Goal: Task Accomplishment & Management: Manage account settings

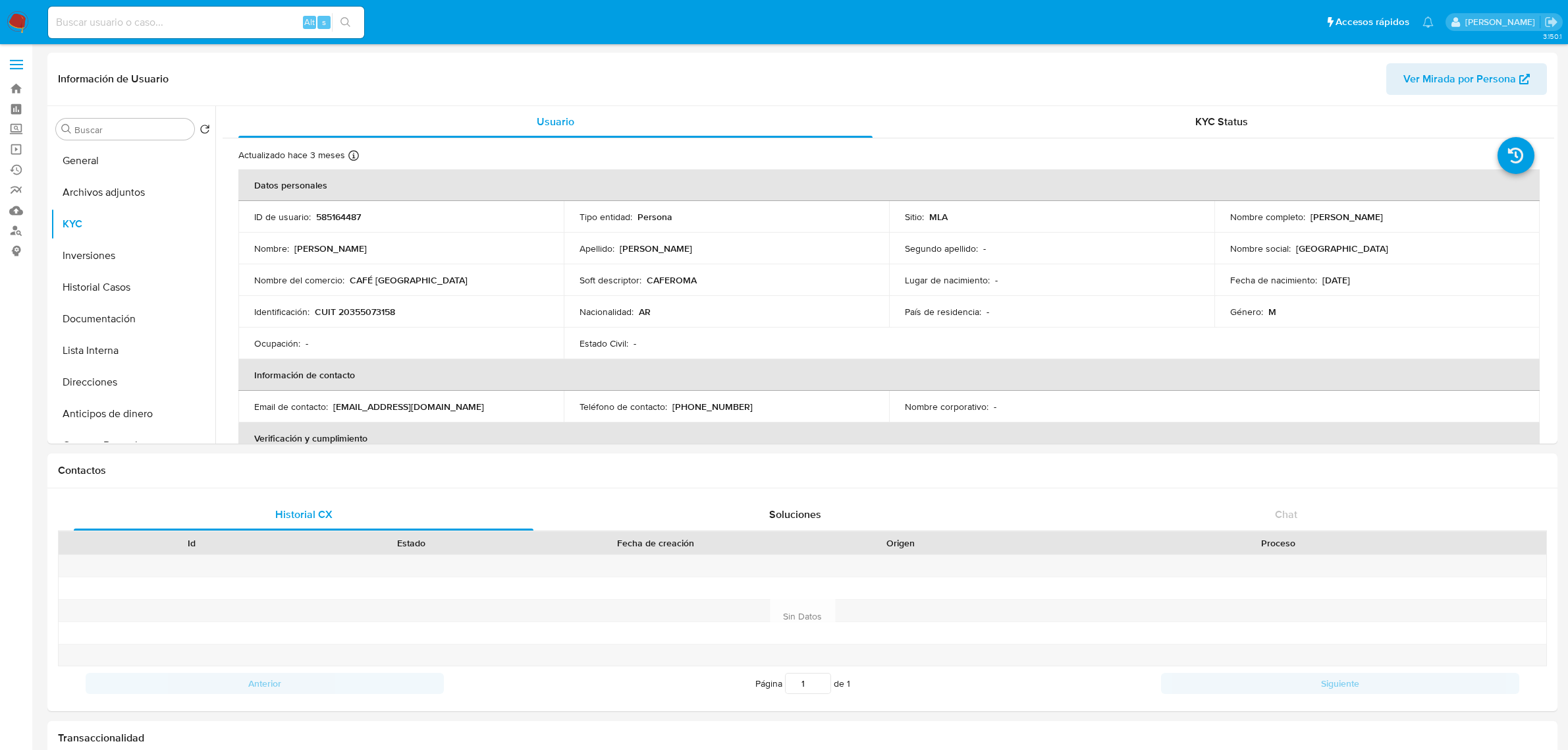
select select "10"
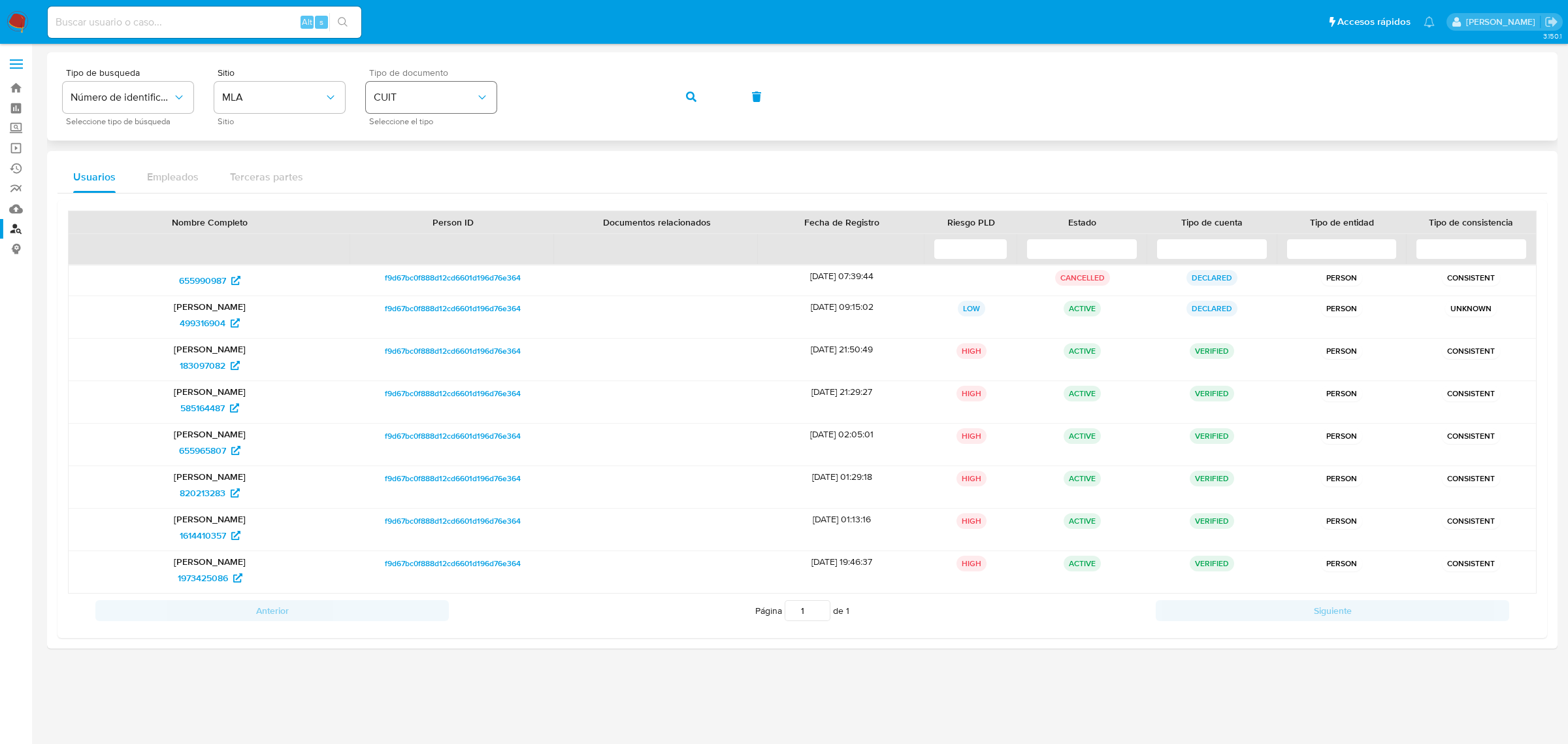
click at [472, 99] on span "CUIT" at bounding box center [425, 98] width 102 height 13
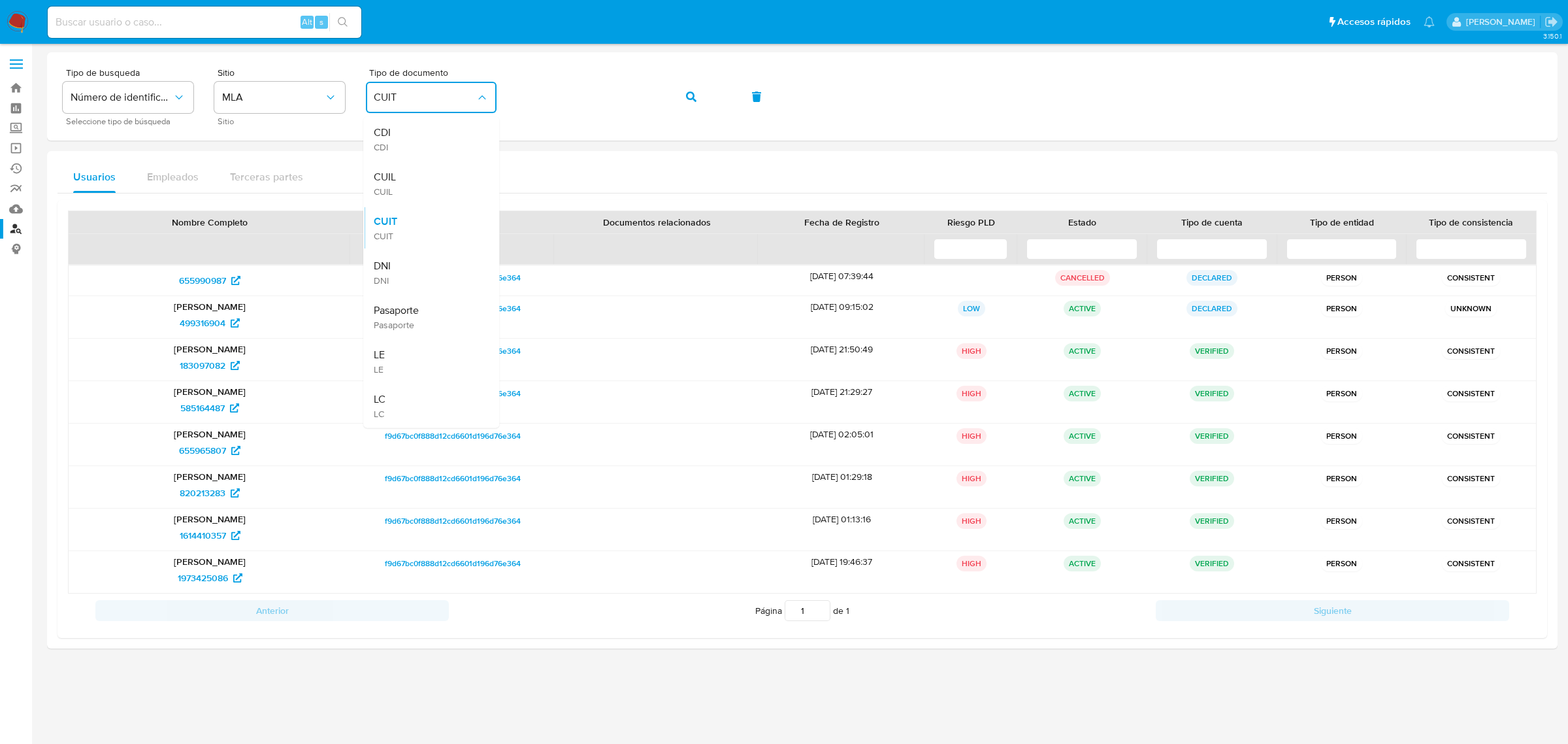
drag, startPoint x: 440, startPoint y: 275, endPoint x: 606, endPoint y: 186, distance: 188.4
click at [445, 272] on div "DNI DNI" at bounding box center [427, 272] width 107 height 45
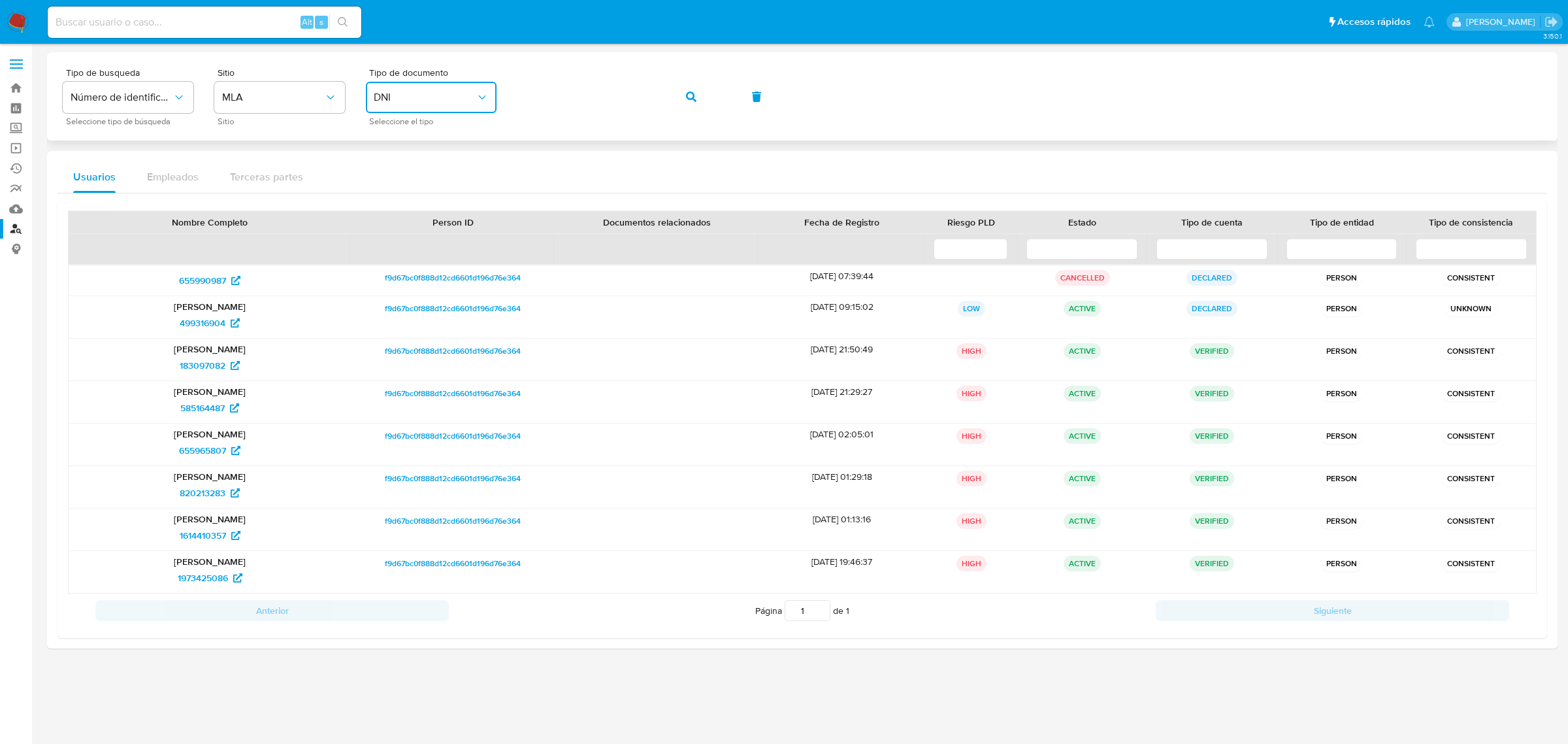
click at [696, 99] on icon "button" at bounding box center [691, 96] width 10 height 10
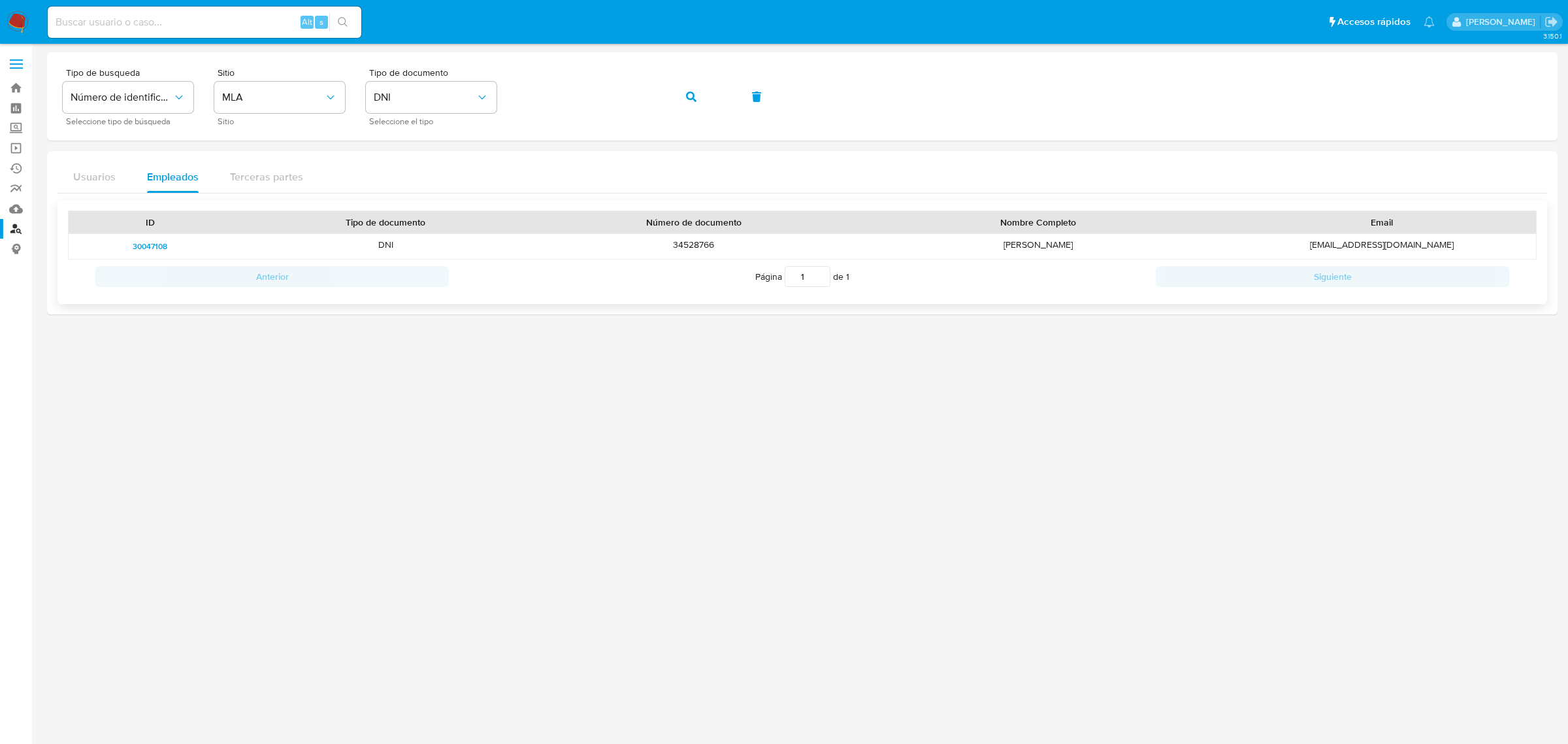
click at [151, 245] on span "30047108" at bounding box center [150, 246] width 35 height 16
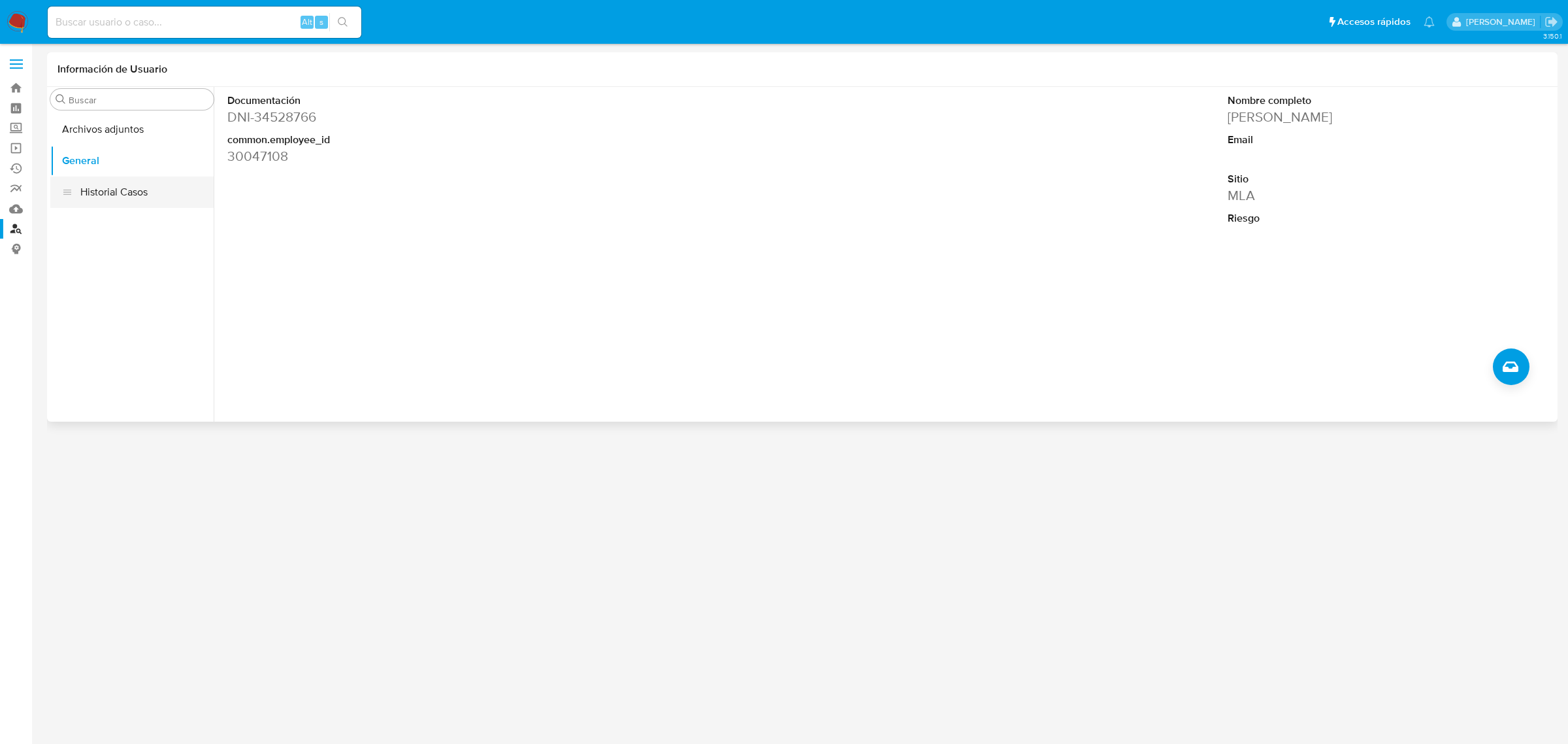
click at [102, 190] on button "Historial Casos" at bounding box center [131, 192] width 163 height 31
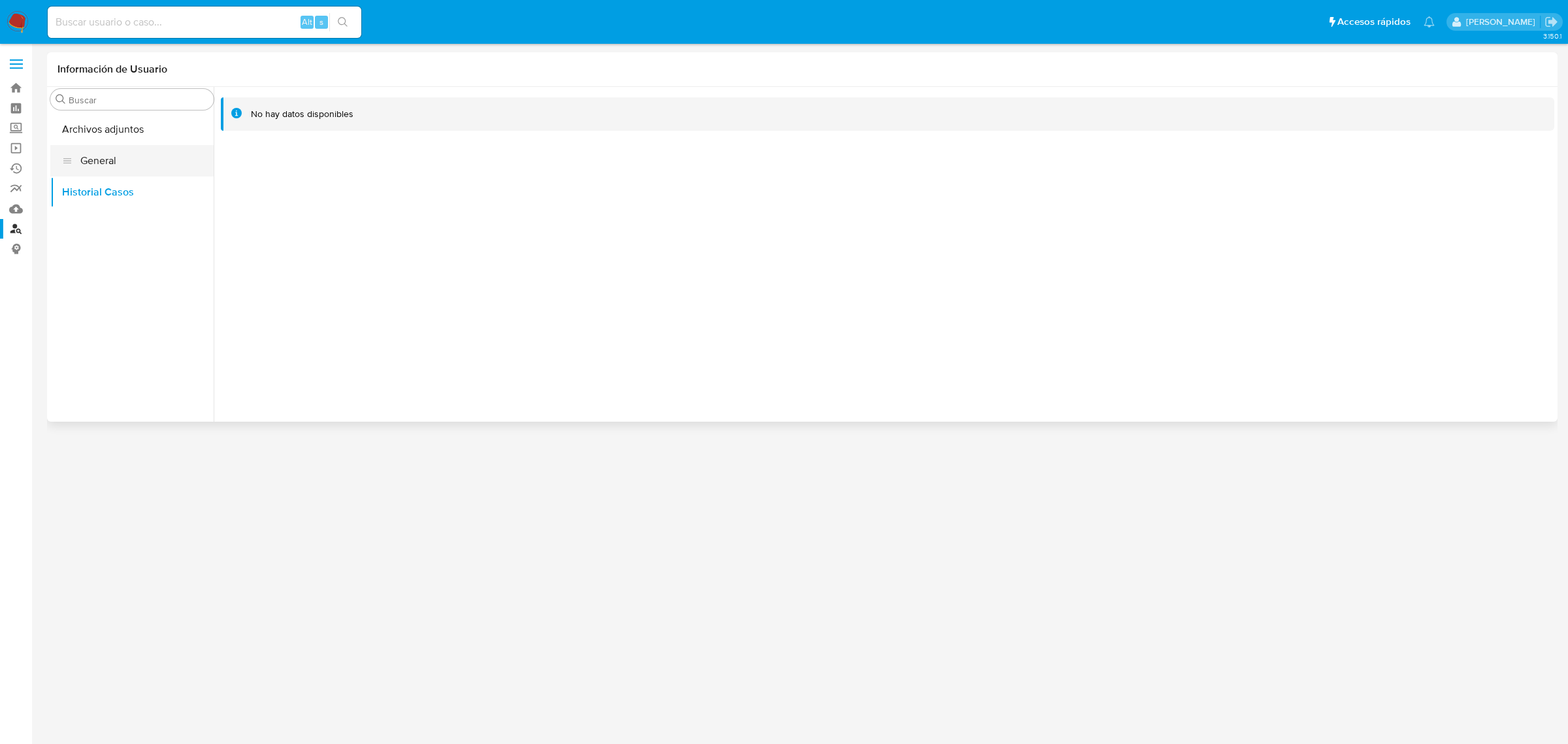
click at [81, 164] on button "General" at bounding box center [131, 161] width 163 height 31
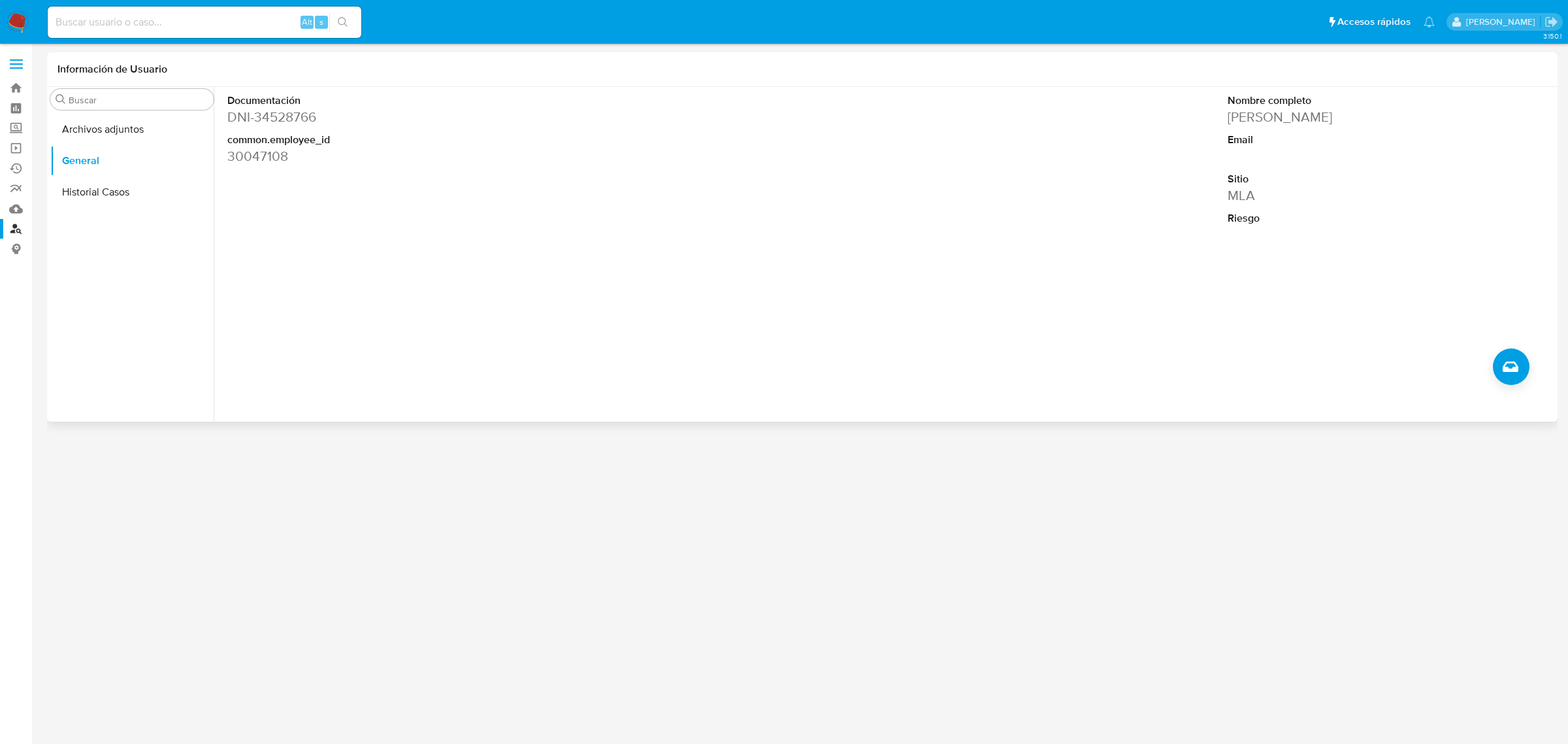
click at [260, 159] on dd "30047108" at bounding box center [387, 156] width 320 height 18
click at [154, 18] on input at bounding box center [204, 22] width 314 height 17
paste input "30047108"
type input "30047108"
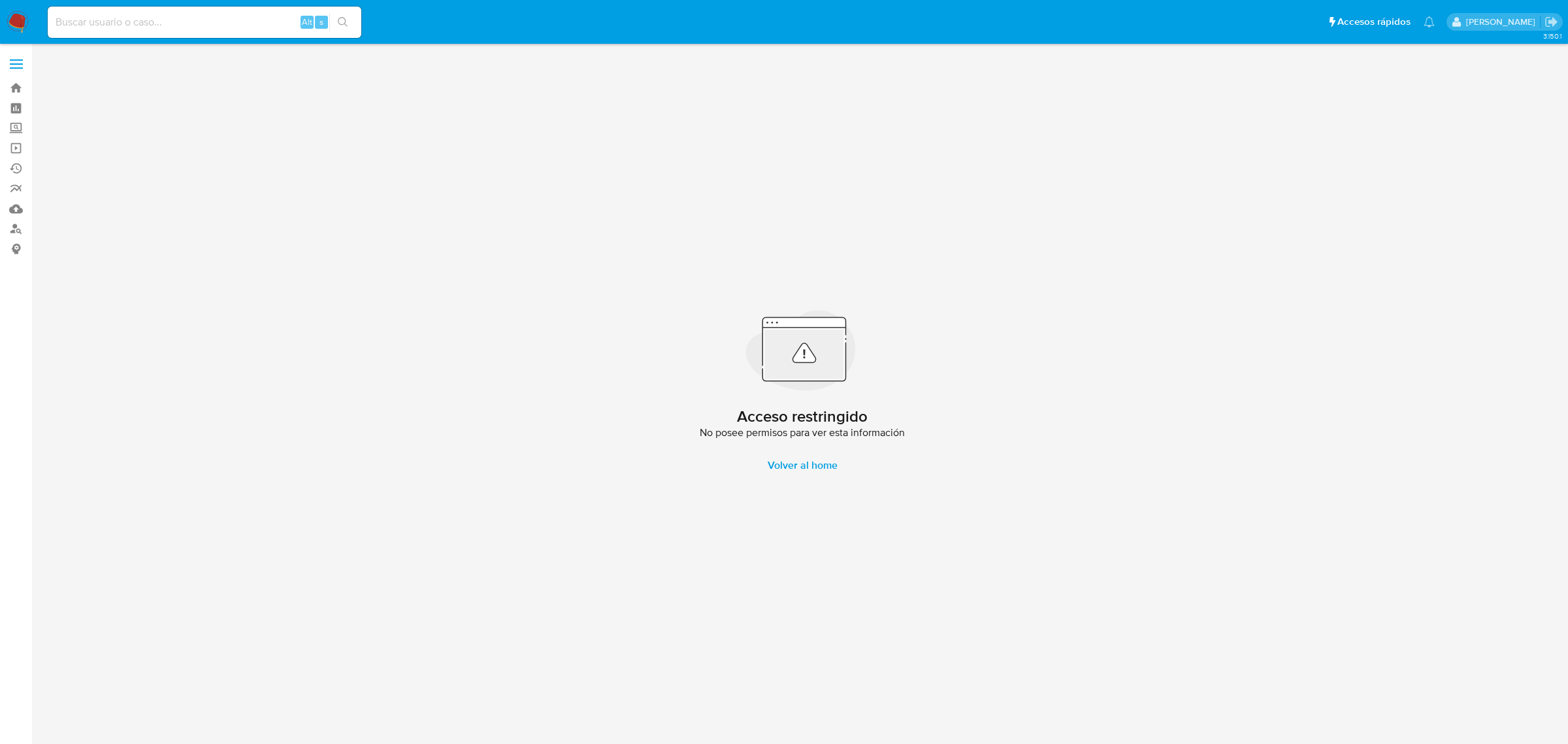
click at [19, 63] on span at bounding box center [16, 64] width 13 height 2
click at [0, 0] on input "checkbox" at bounding box center [0, 0] width 0 height 0
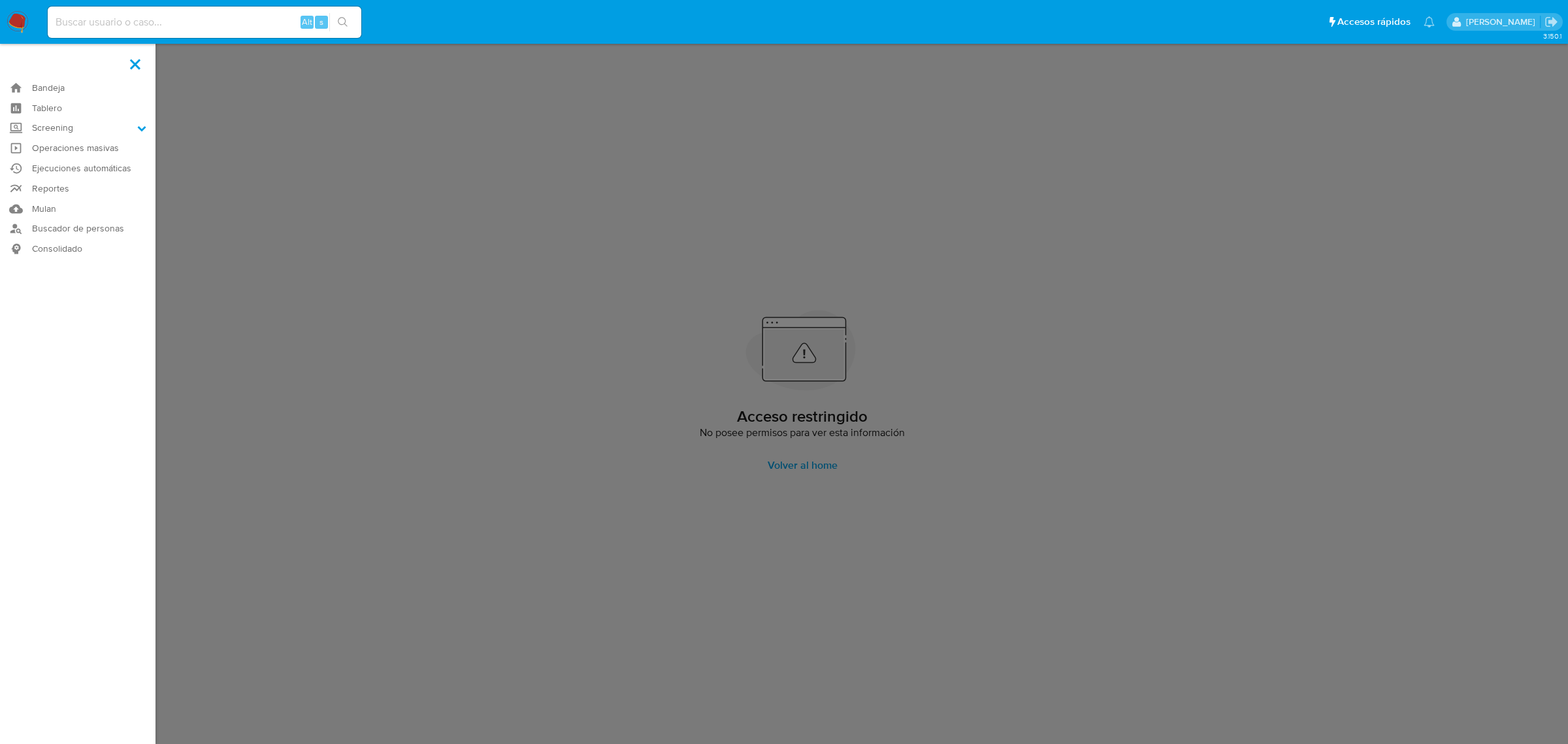
click at [102, 14] on input at bounding box center [204, 22] width 314 height 17
click at [96, 18] on input at bounding box center [204, 22] width 314 height 17
paste input "30047108"
type input "30047108"
click at [15, 24] on img at bounding box center [17, 22] width 22 height 22
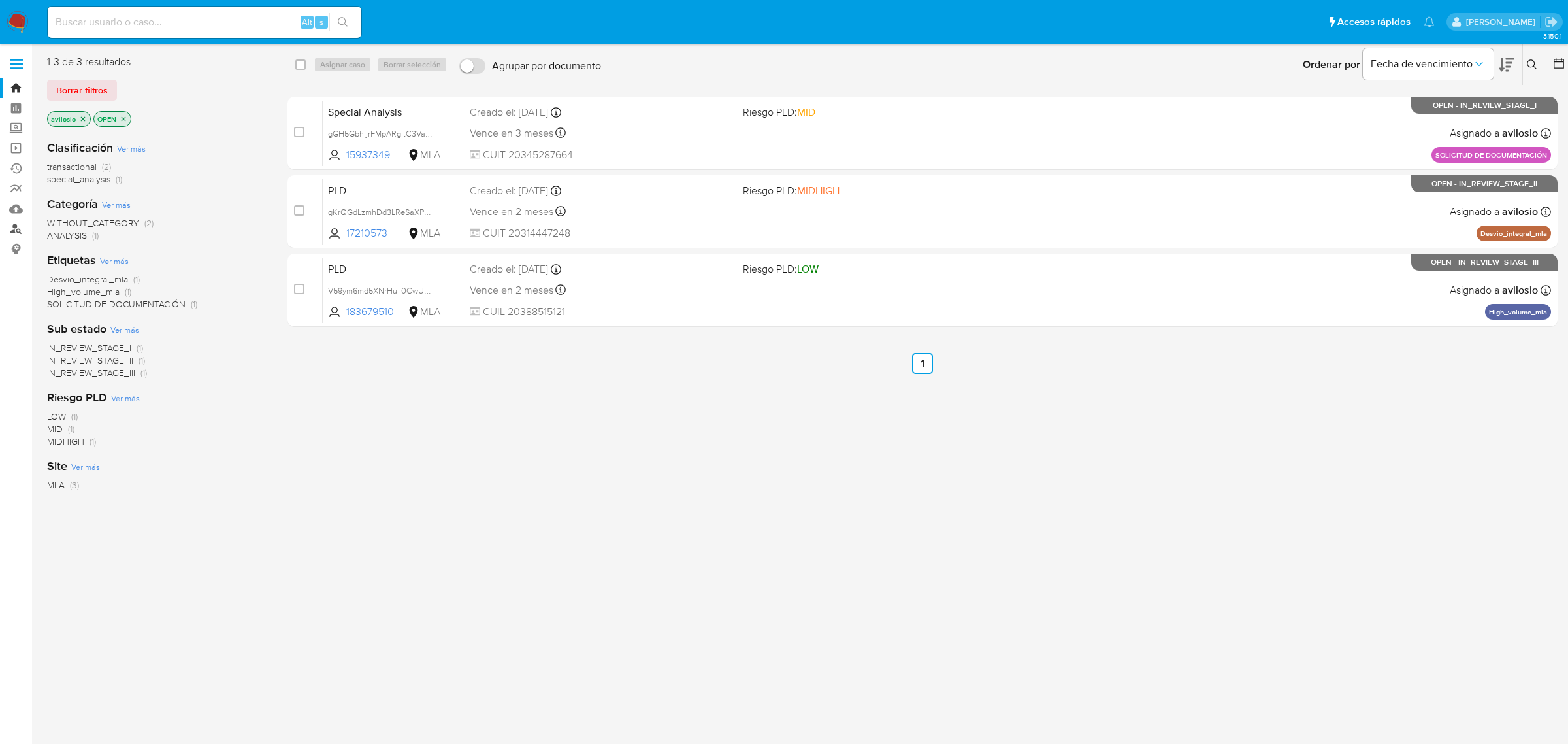
click at [16, 222] on link "Buscador de personas" at bounding box center [78, 229] width 155 height 20
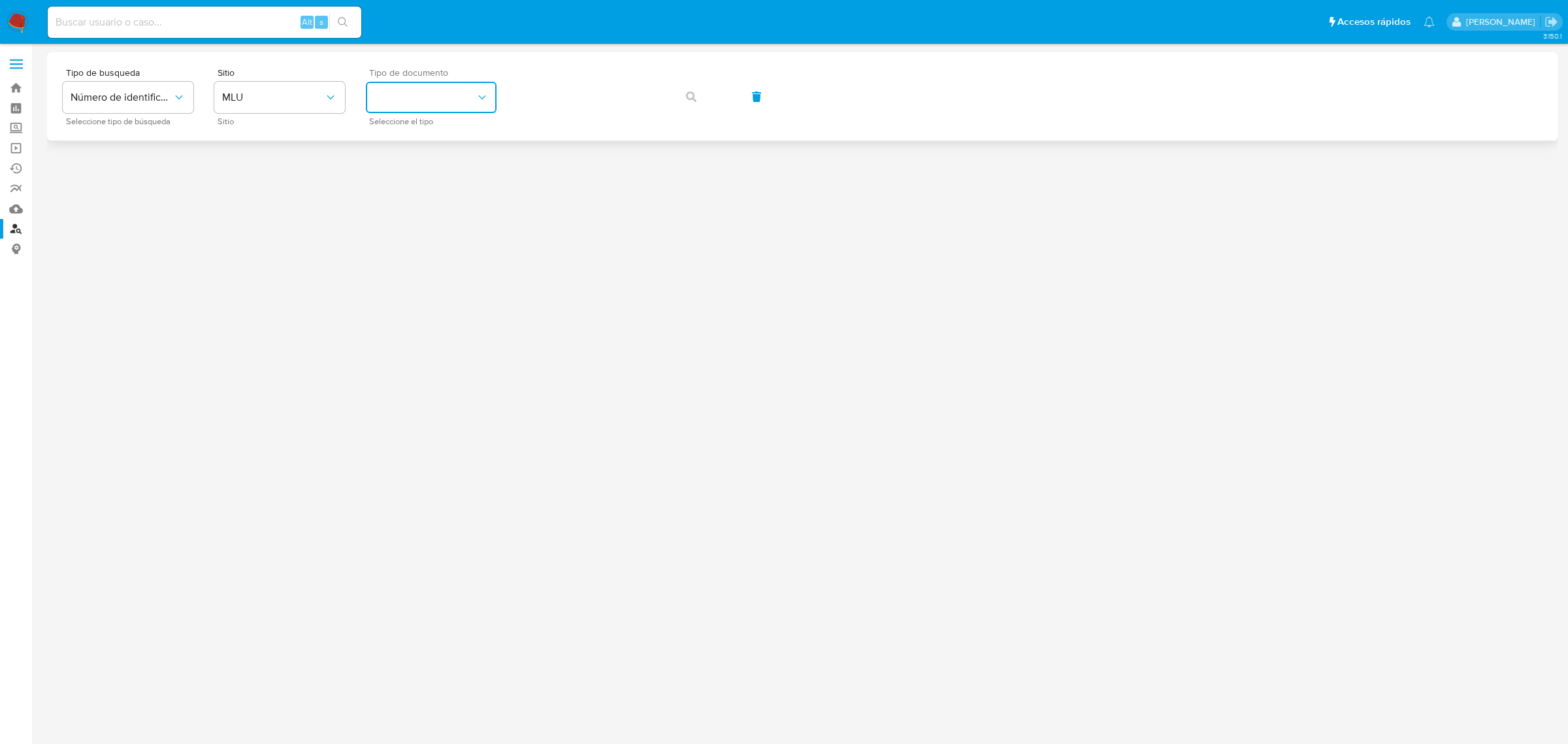
click at [434, 90] on button "identificationType" at bounding box center [431, 97] width 131 height 31
click at [282, 101] on span "MLU" at bounding box center [273, 98] width 102 height 13
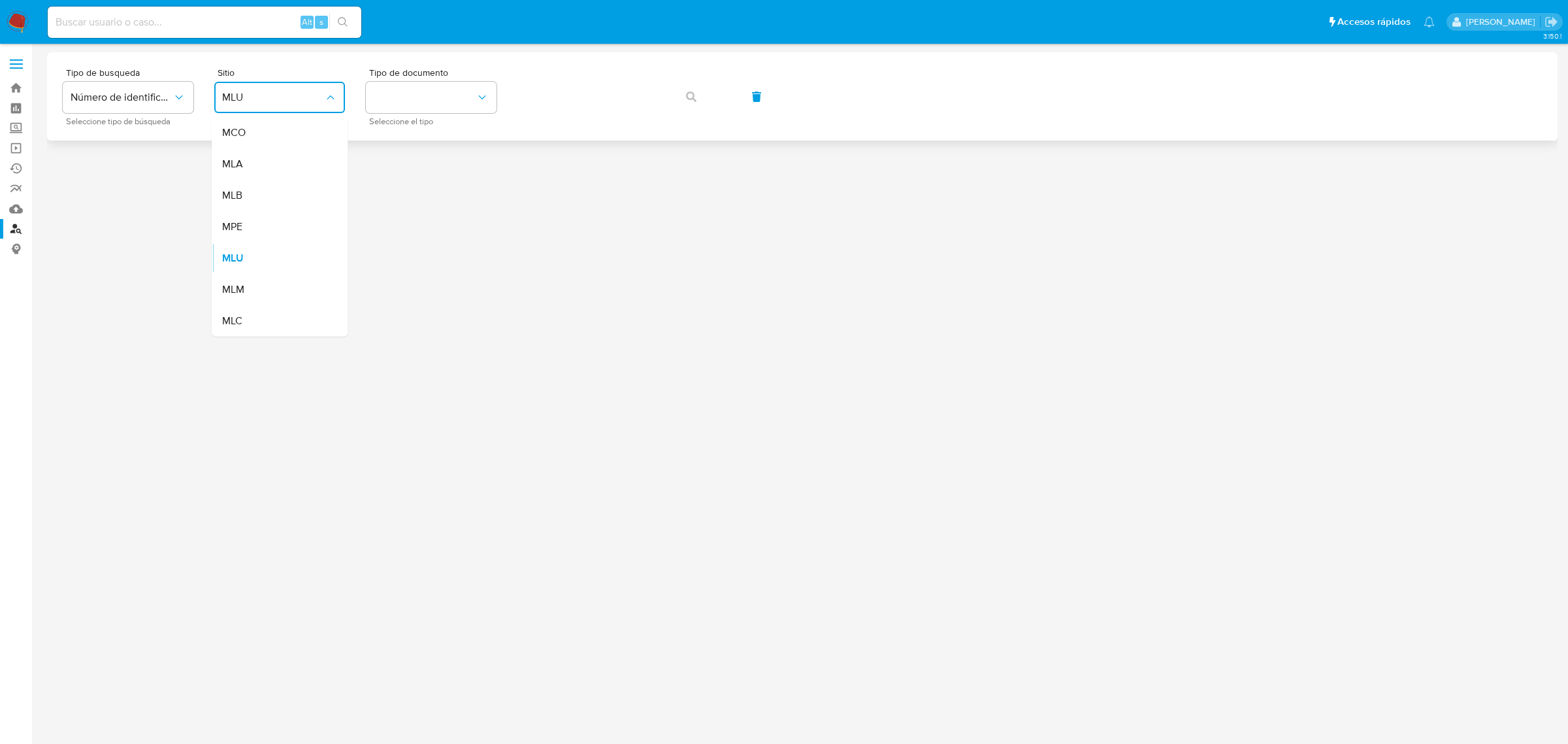
drag, startPoint x: 254, startPoint y: 163, endPoint x: 370, endPoint y: 135, distance: 119.3
click at [259, 162] on div "MLA" at bounding box center [275, 164] width 107 height 31
click at [430, 109] on button "identificationType" at bounding box center [431, 97] width 131 height 31
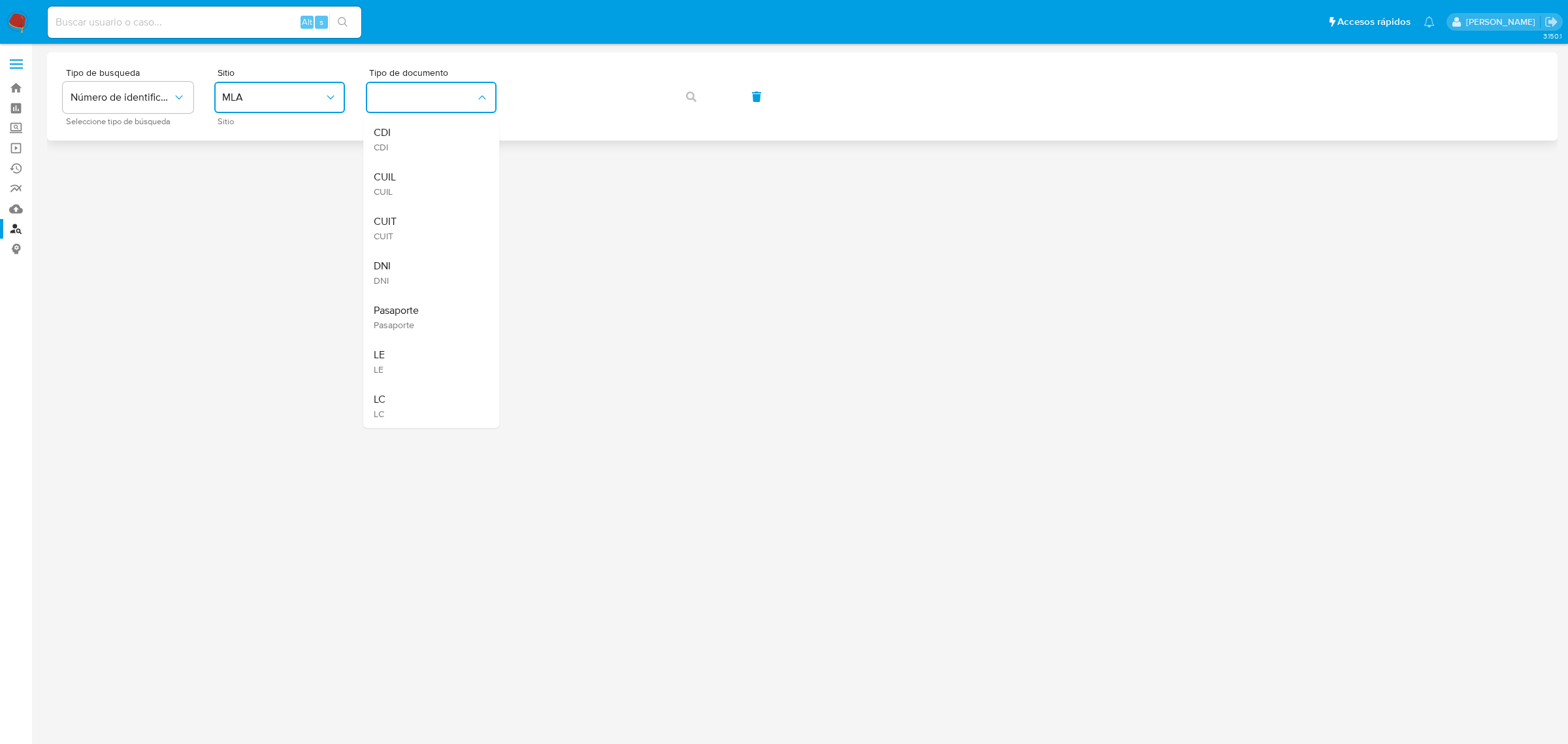
drag, startPoint x: 426, startPoint y: 223, endPoint x: 507, endPoint y: 131, distance: 122.6
click at [439, 201] on ul "CDI CDI CUIL CUIL CUIT CUIT DNI DNI Pasaporte Pasaporte LE LE LC LC" at bounding box center [431, 272] width 136 height 311
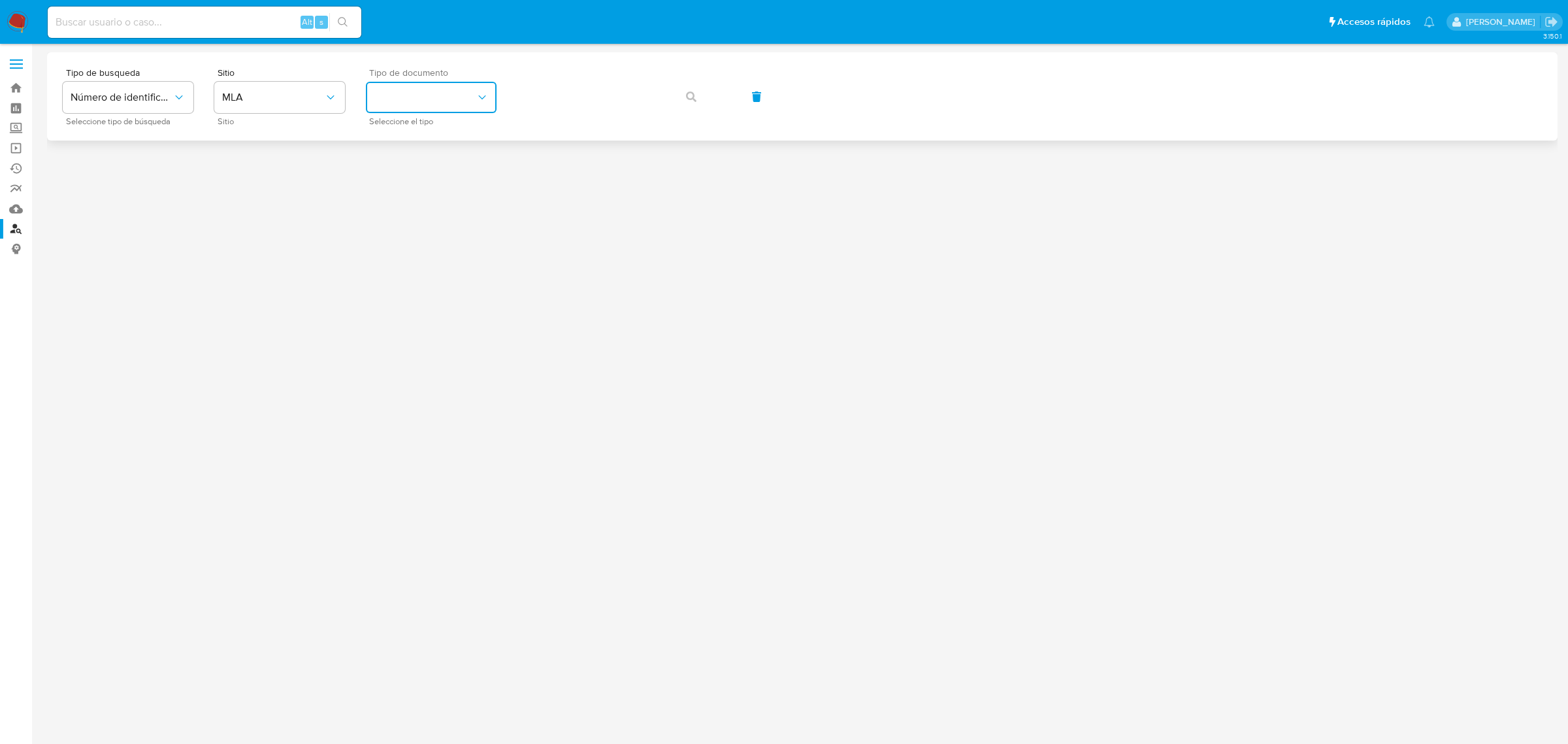
click at [415, 96] on button "identificationType" at bounding box center [431, 97] width 131 height 31
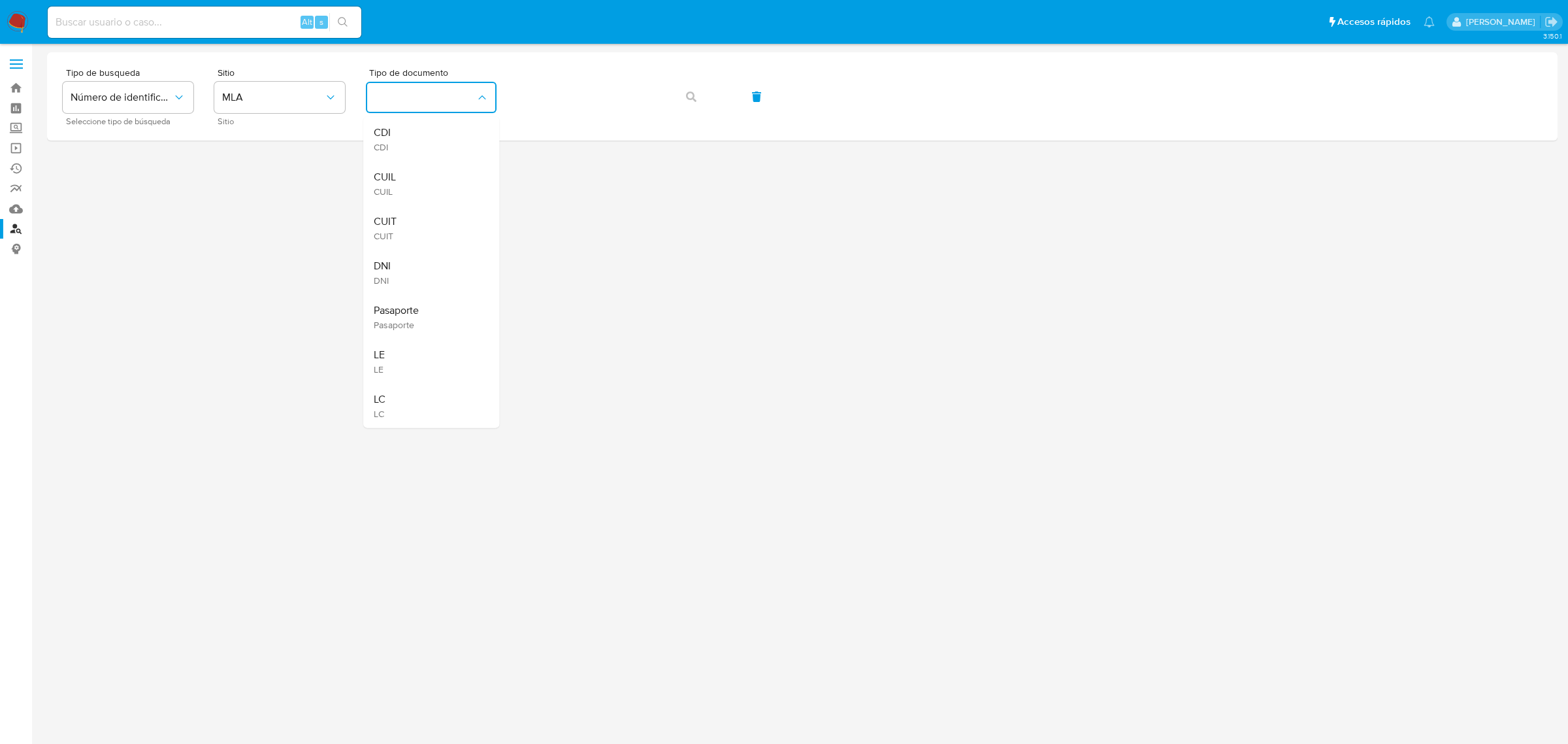
drag, startPoint x: 399, startPoint y: 226, endPoint x: 465, endPoint y: 191, distance: 74.7
click at [399, 226] on div "CUIT CUIT" at bounding box center [427, 228] width 107 height 45
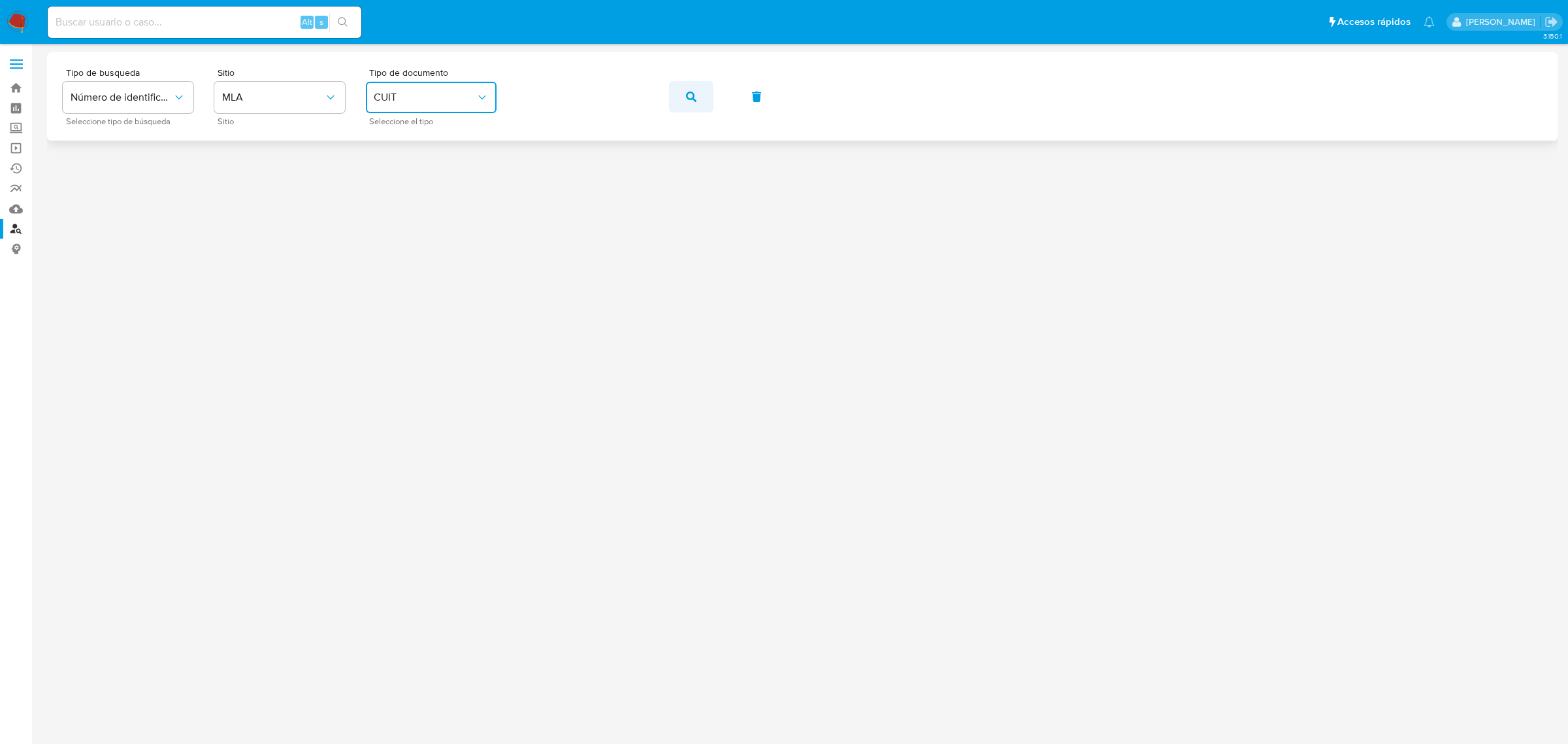
click at [686, 99] on icon "button" at bounding box center [691, 96] width 10 height 10
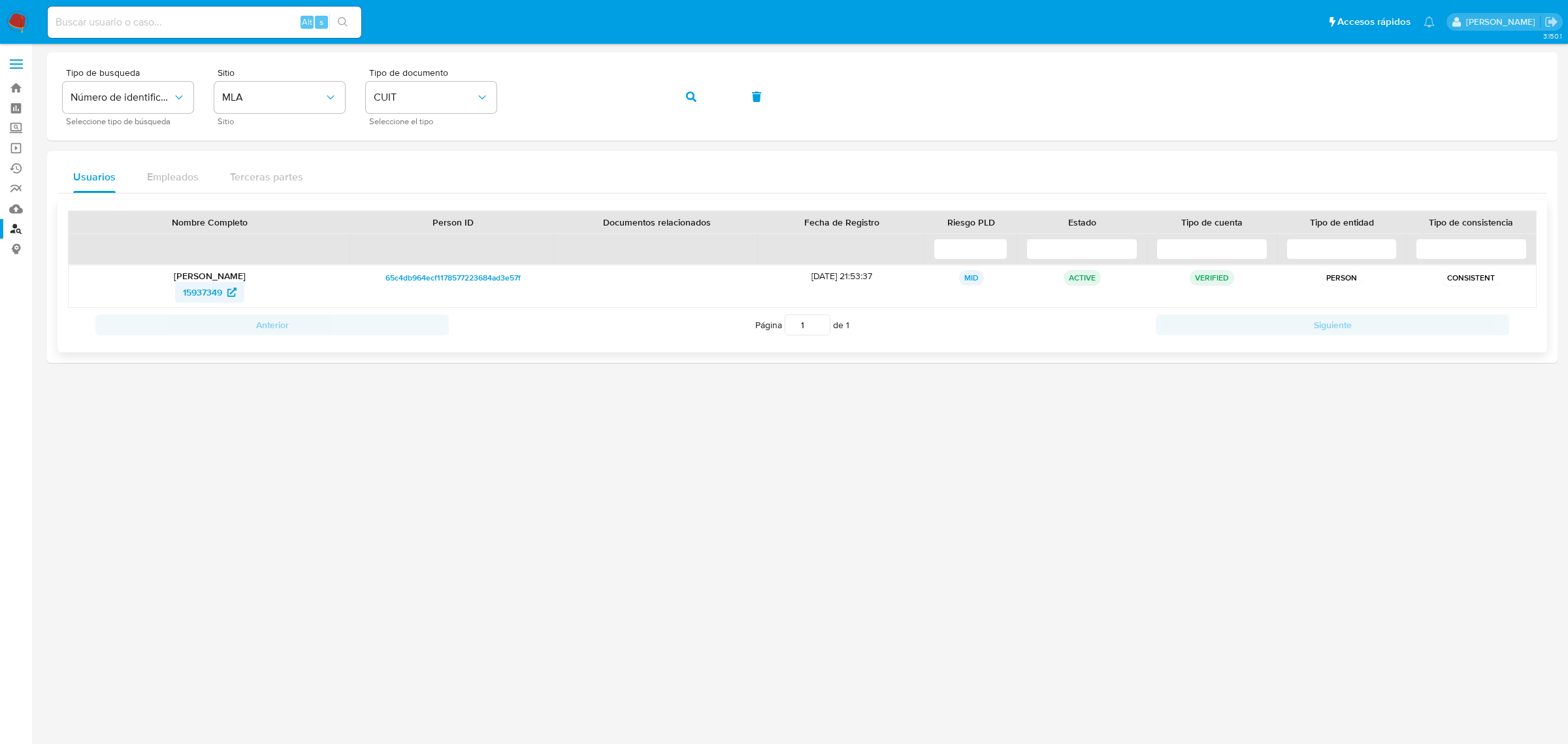
click at [204, 299] on span "15937349" at bounding box center [202, 292] width 39 height 21
click at [700, 99] on button "button" at bounding box center [691, 97] width 45 height 31
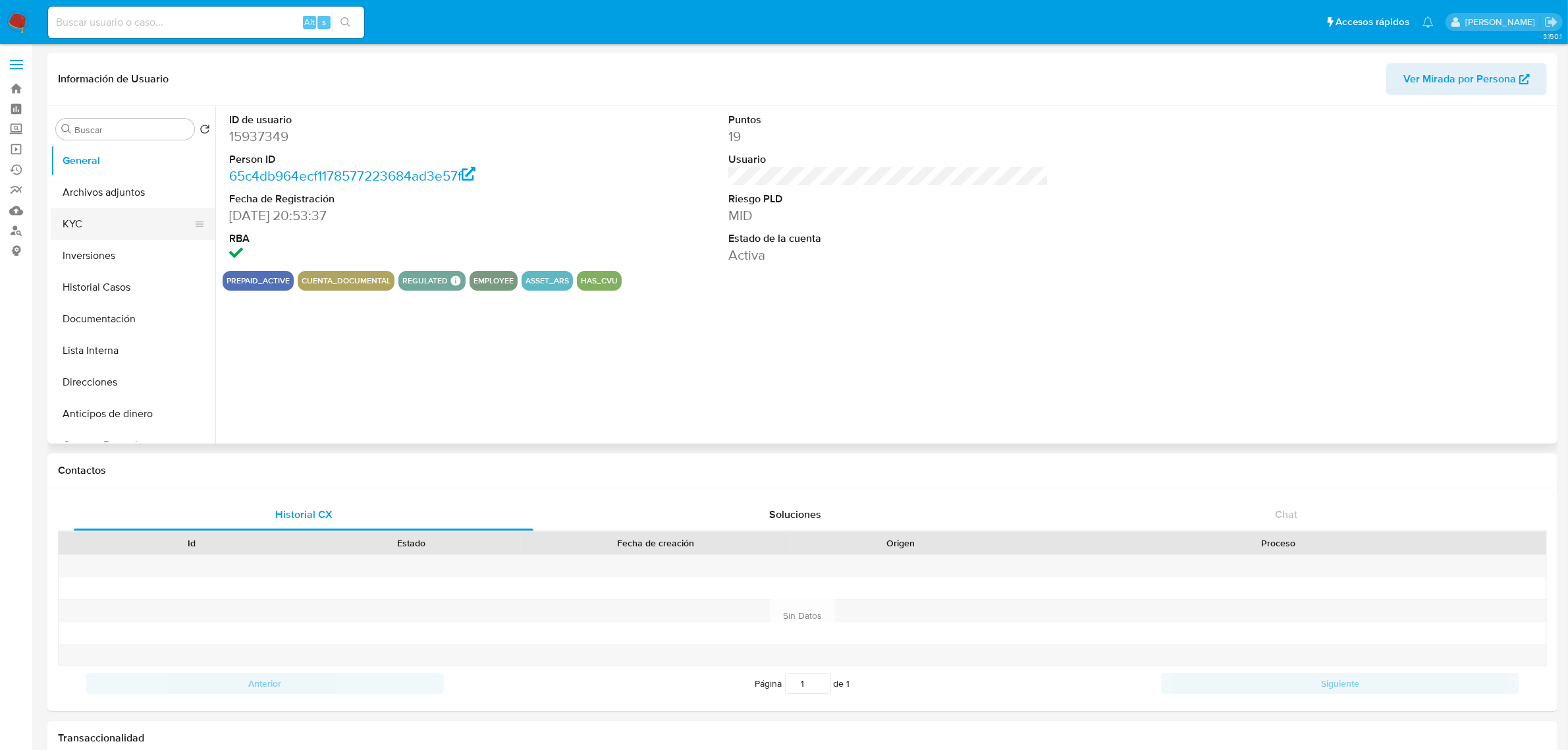
select select "10"
click at [109, 300] on button "Historial Casos" at bounding box center [128, 287] width 155 height 31
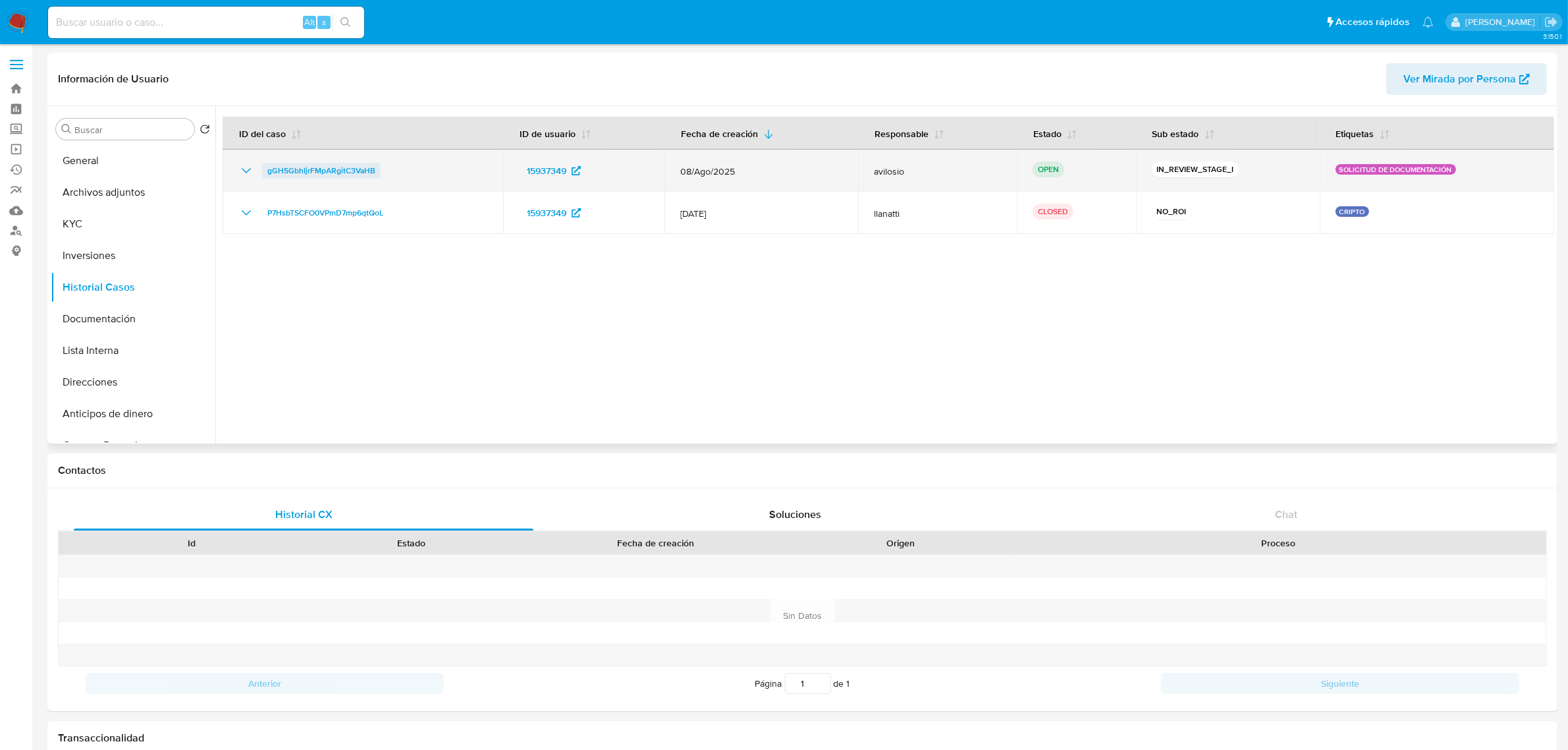
click at [358, 175] on span "gGH5GbhIjrFMpARgitC3VaHB" at bounding box center [321, 170] width 108 height 16
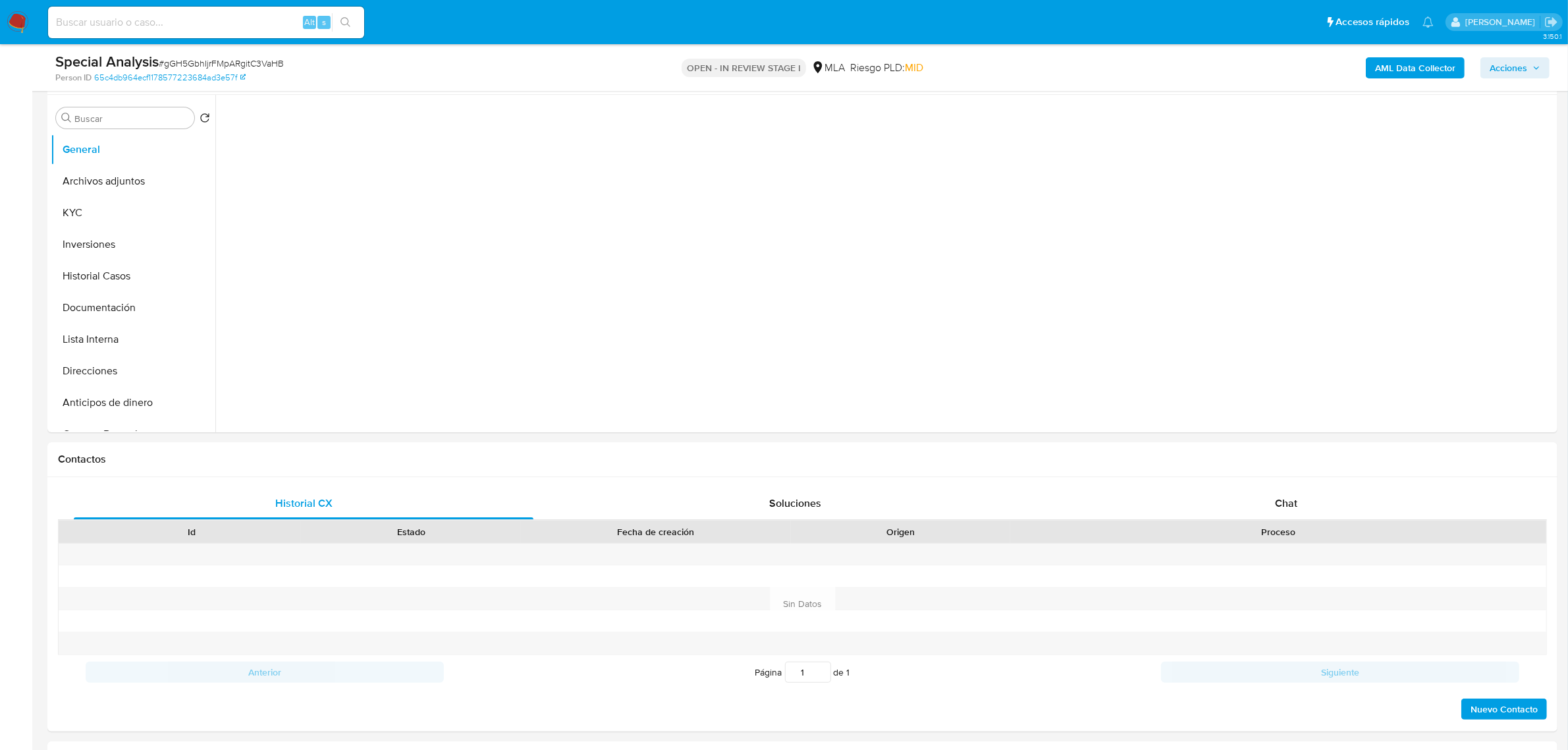
select select "10"
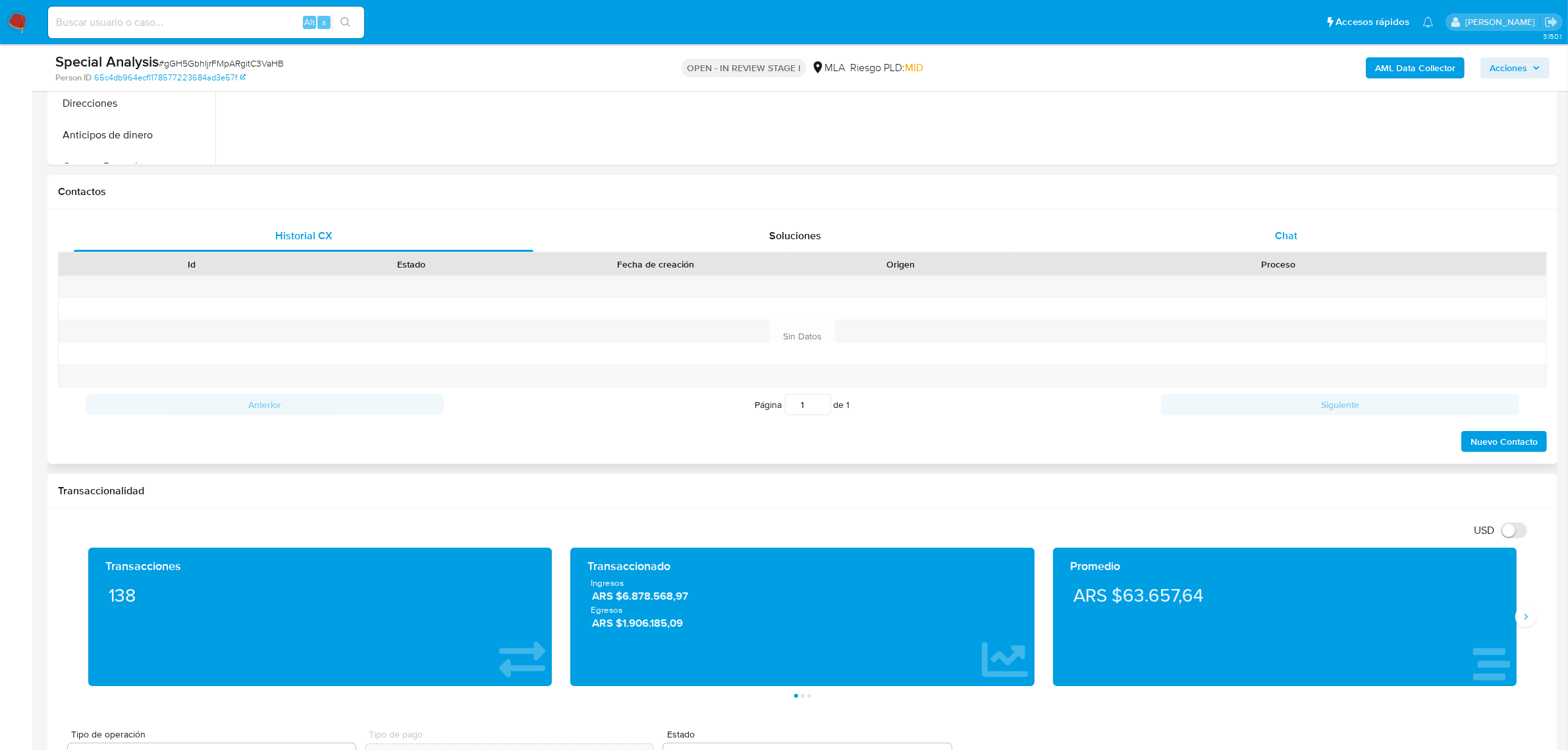
scroll to position [494, 0]
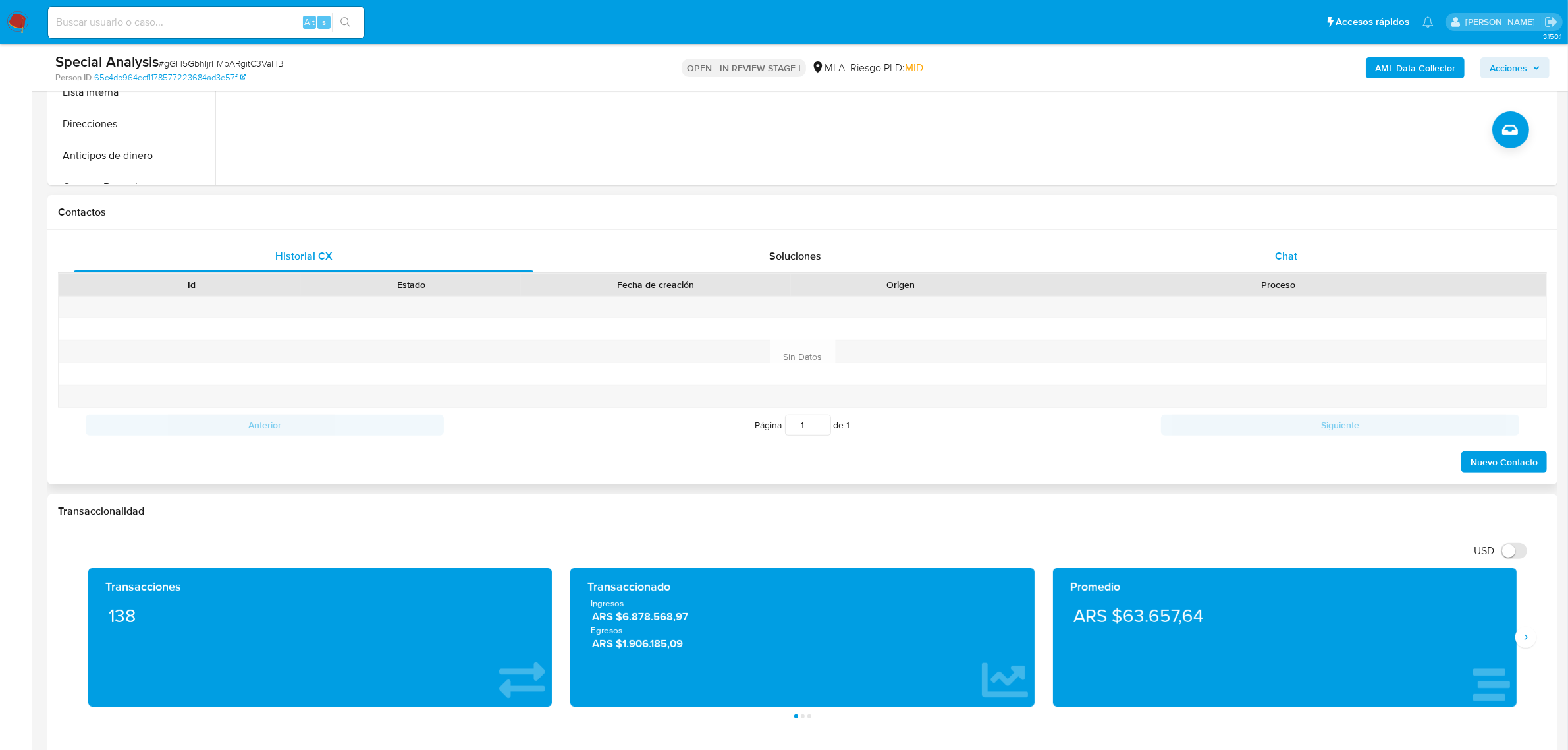
click at [1262, 241] on div "Chat" at bounding box center [1286, 256] width 460 height 31
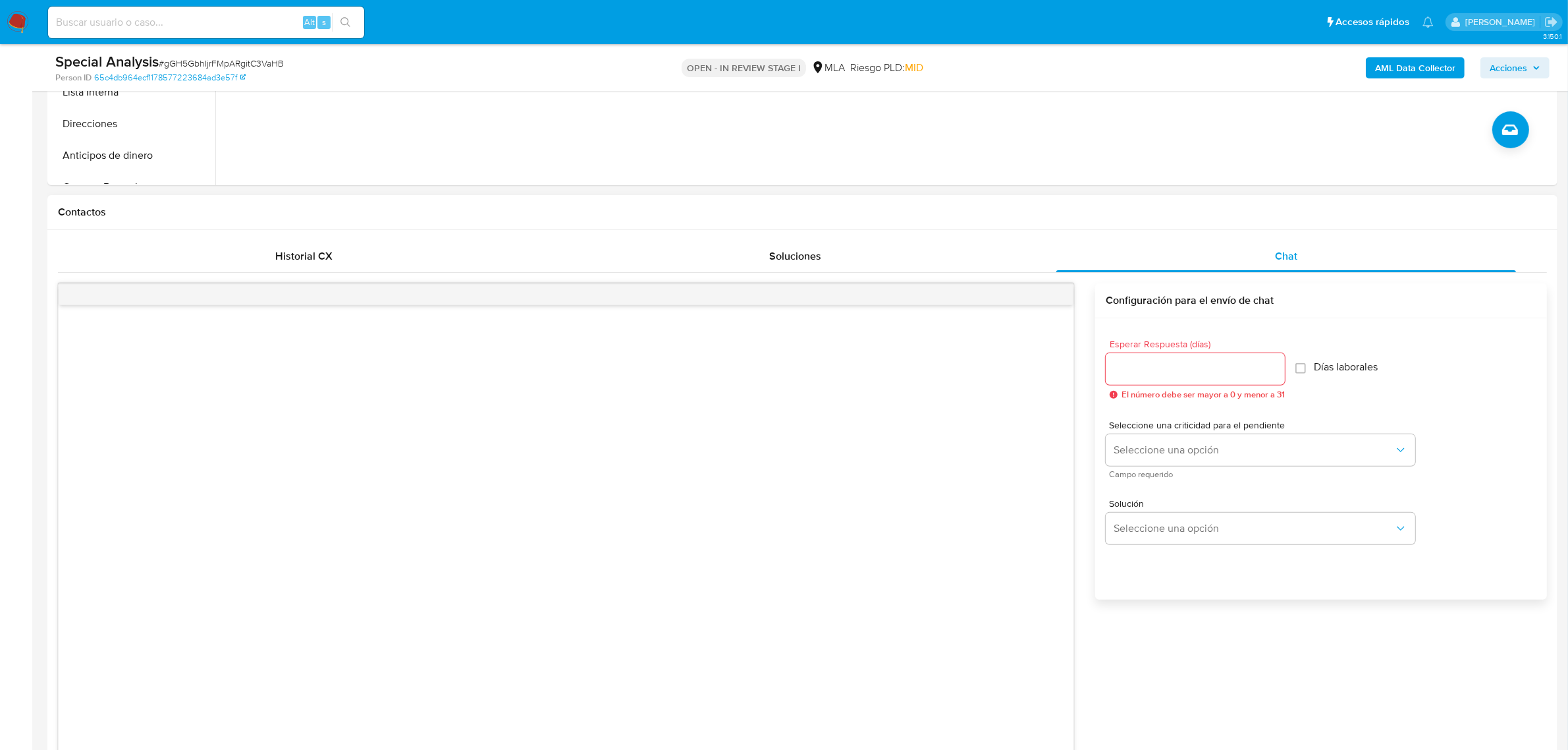
click at [1073, 195] on div "Contactos" at bounding box center [803, 213] width 1510 height 35
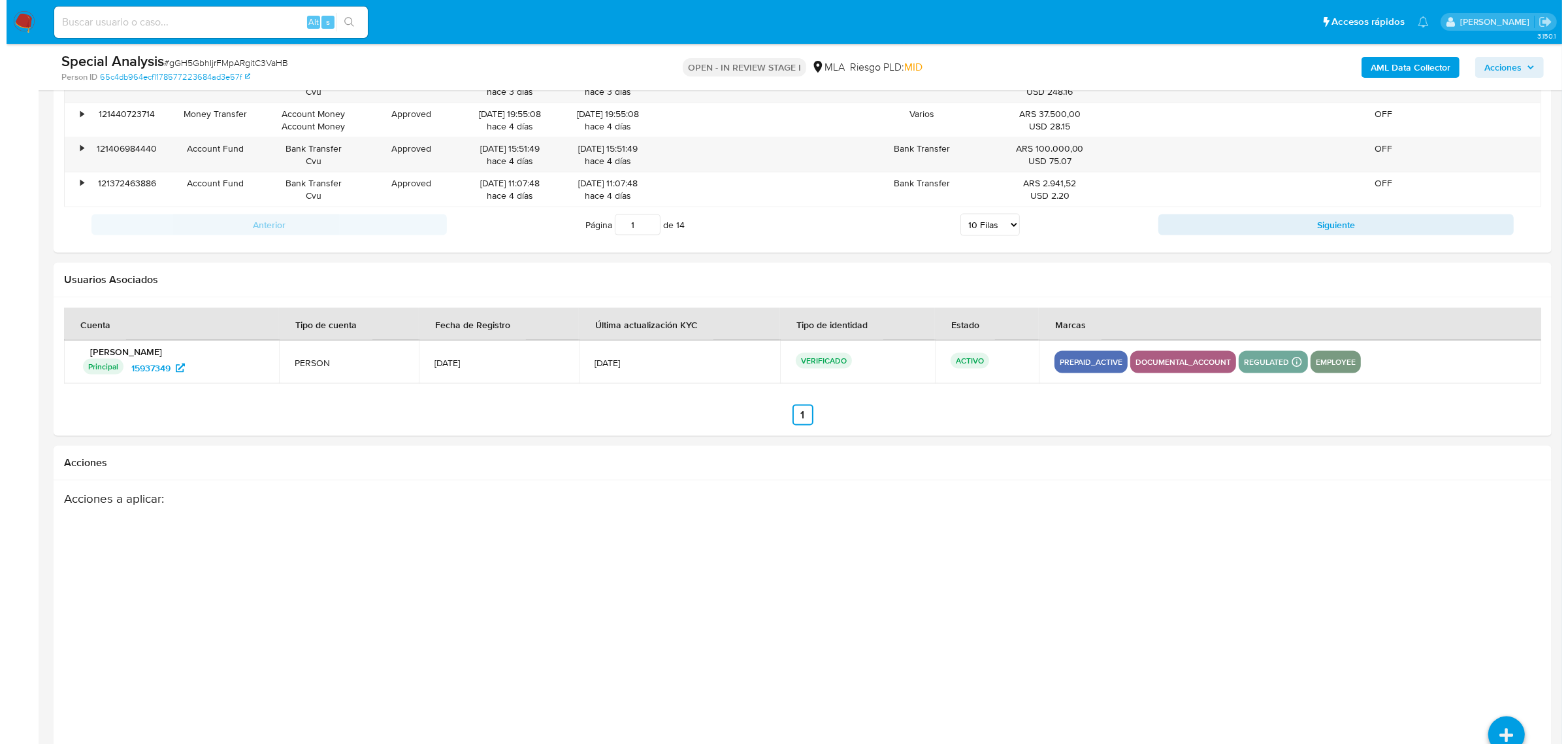
scroll to position [2302, 0]
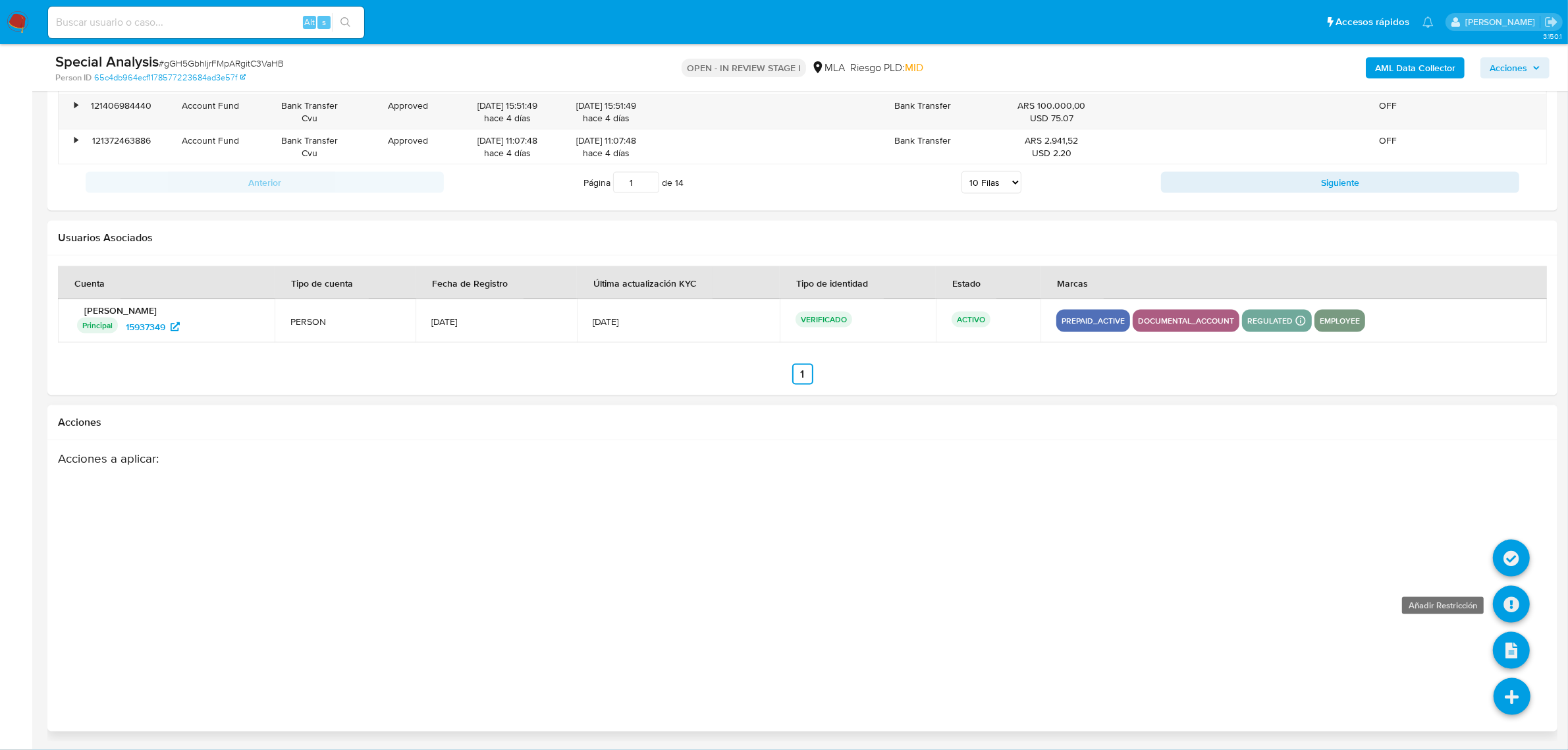
click at [1508, 600] on icon at bounding box center [1511, 604] width 37 height 37
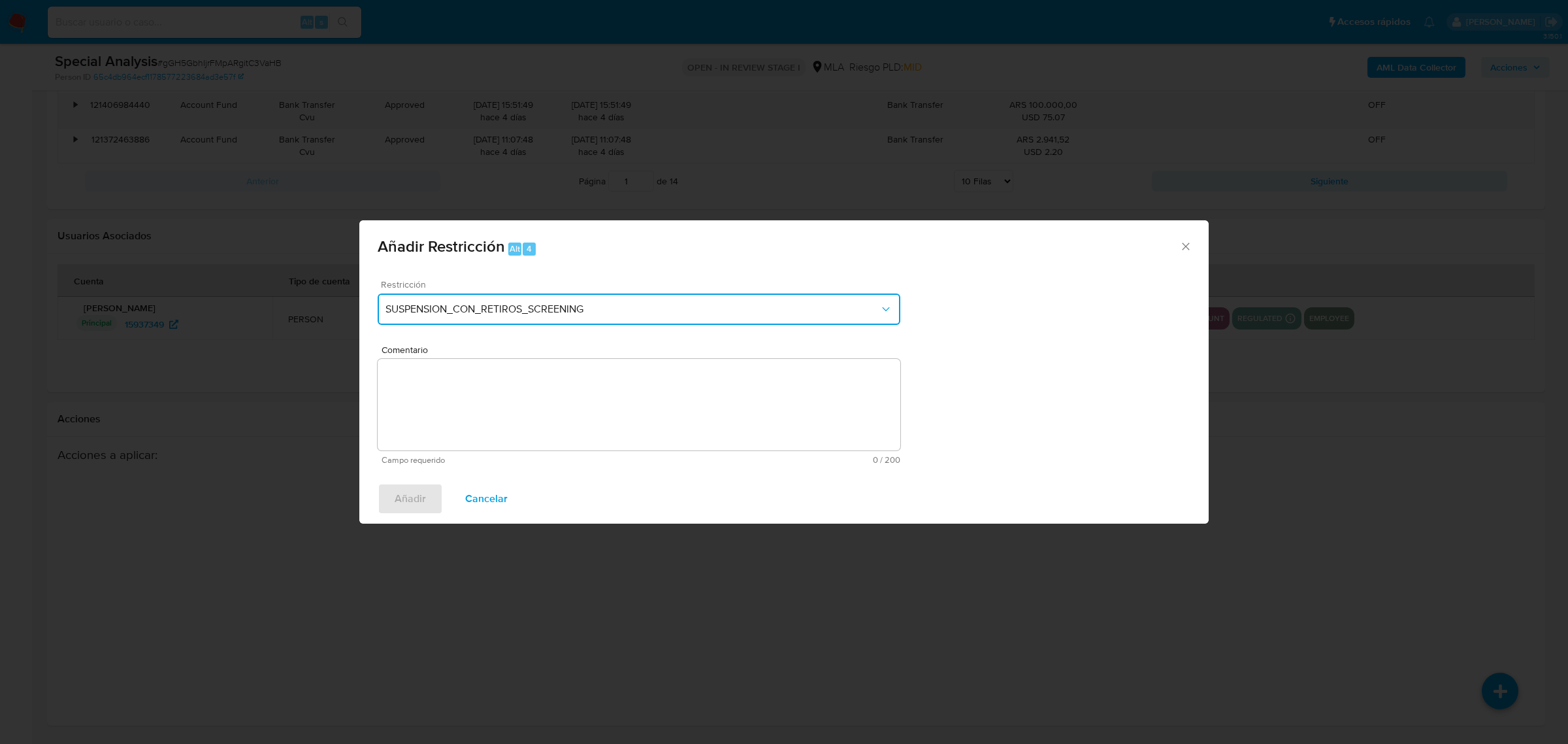
click at [740, 320] on button "SUSPENSION_CON_RETIROS_SCREENING" at bounding box center [639, 309] width 523 height 31
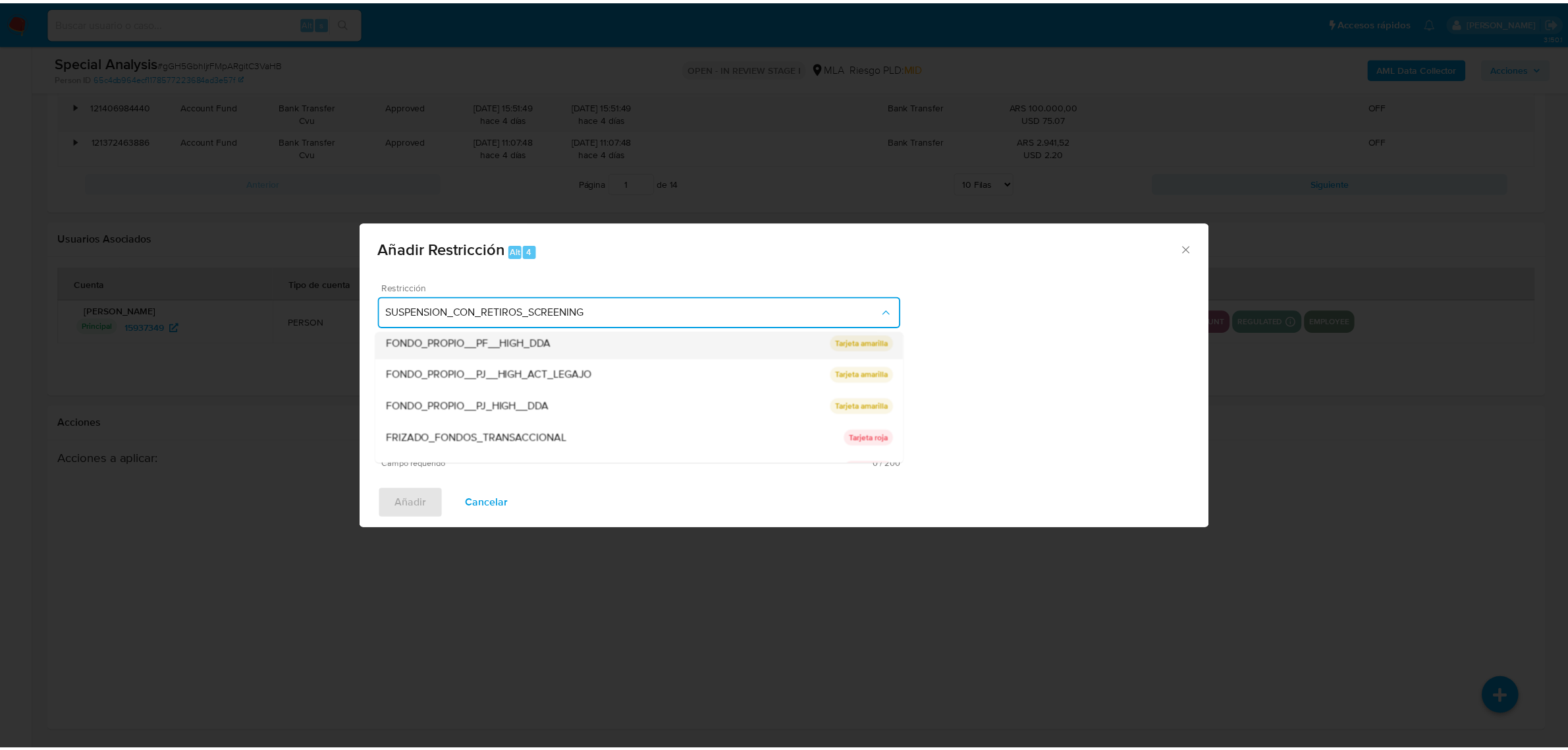
scroll to position [133, 0]
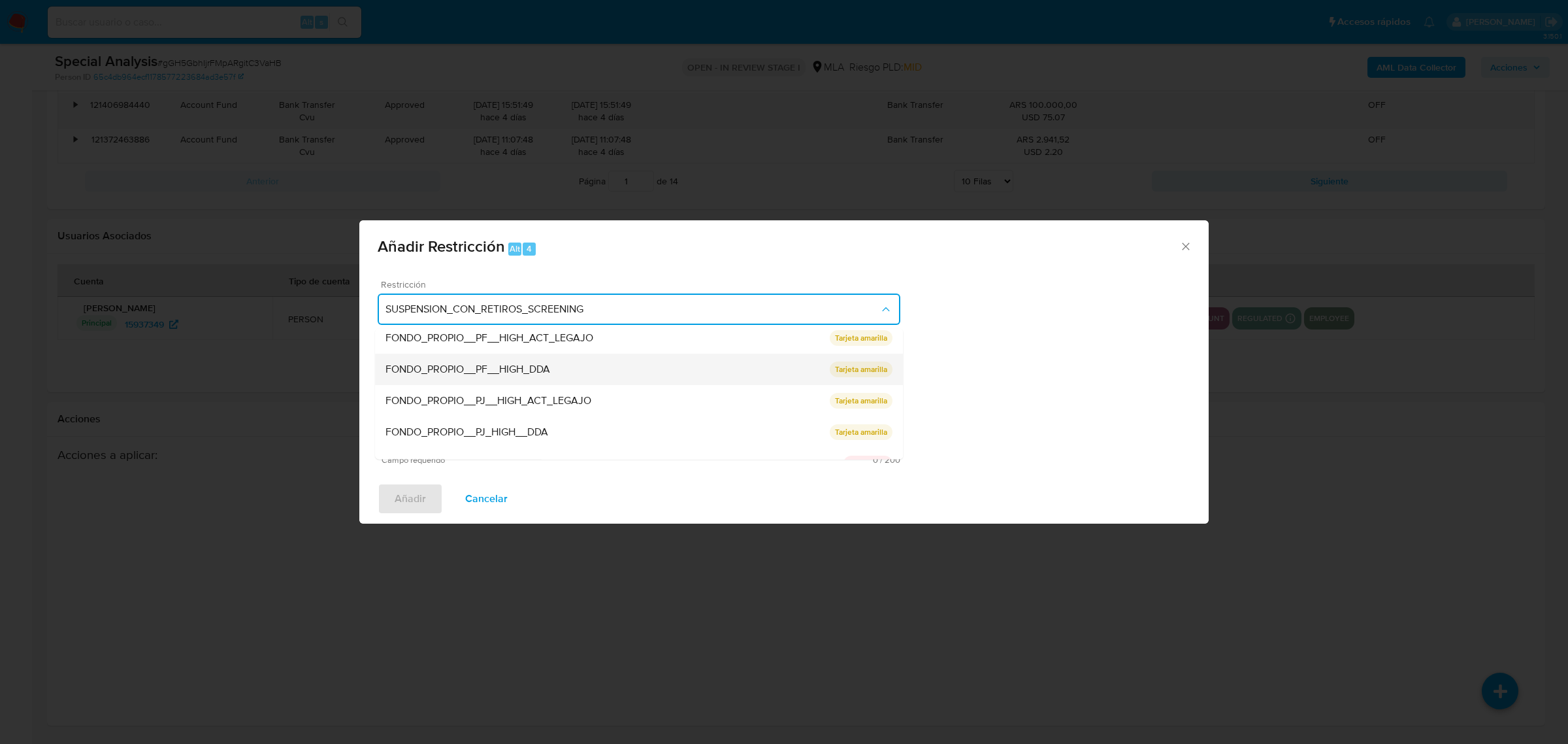
click at [746, 365] on div "FONDO_PROPIO__PF__HIGH_DDA" at bounding box center [607, 369] width 444 height 31
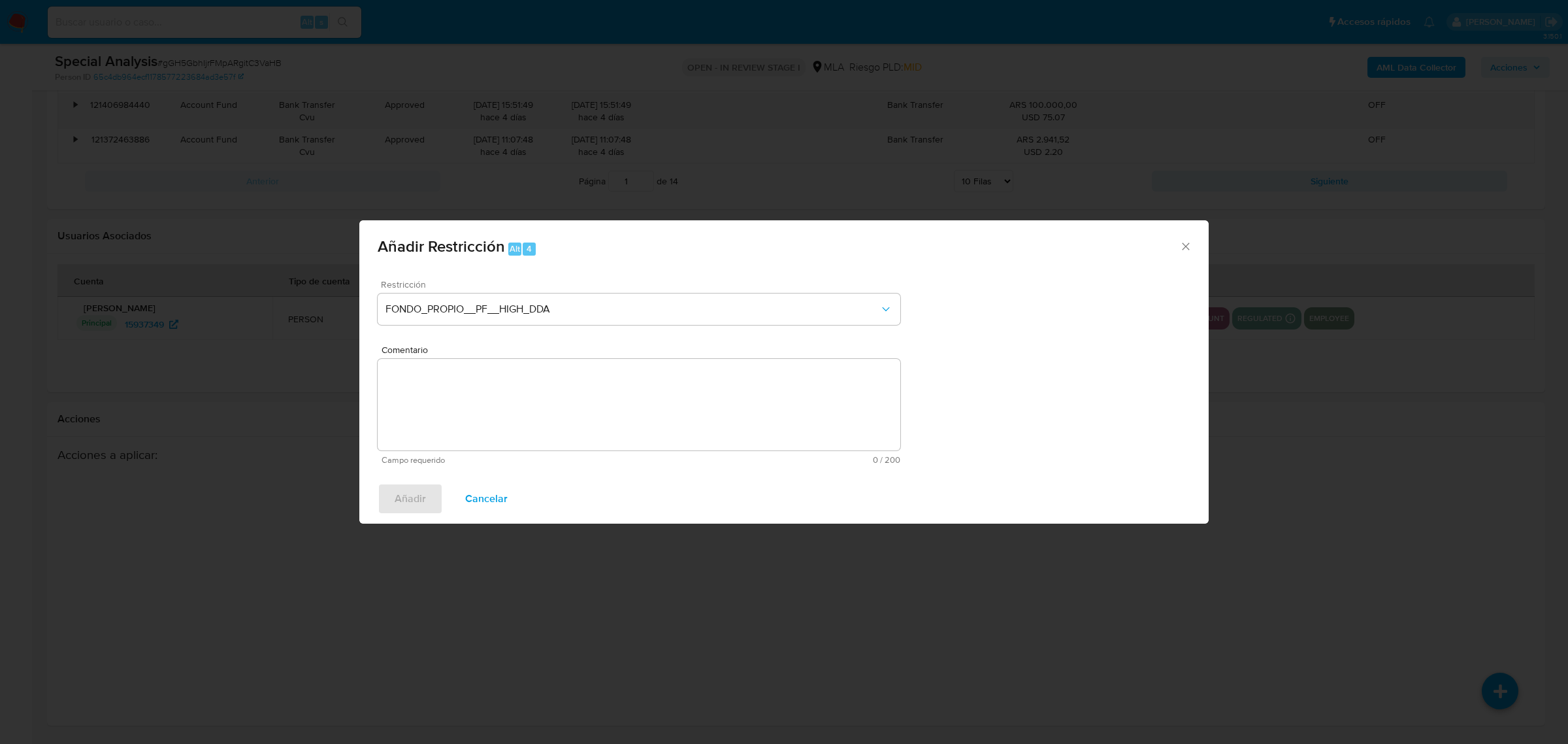
click at [687, 376] on textarea "Comentario" at bounding box center [639, 404] width 523 height 91
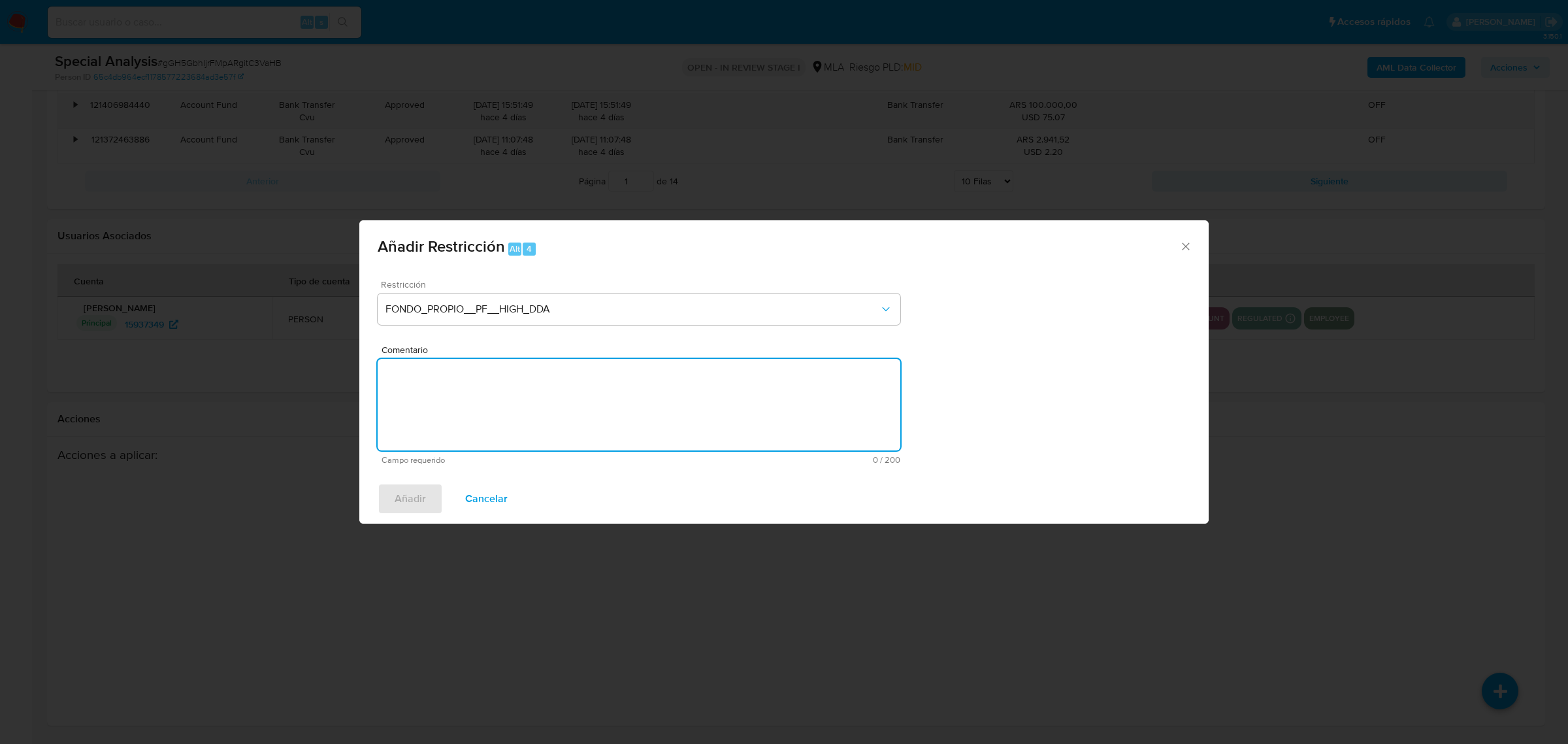
type textarea "a"
type textarea "prueba"
click at [402, 498] on span "Añadir" at bounding box center [410, 499] width 31 height 29
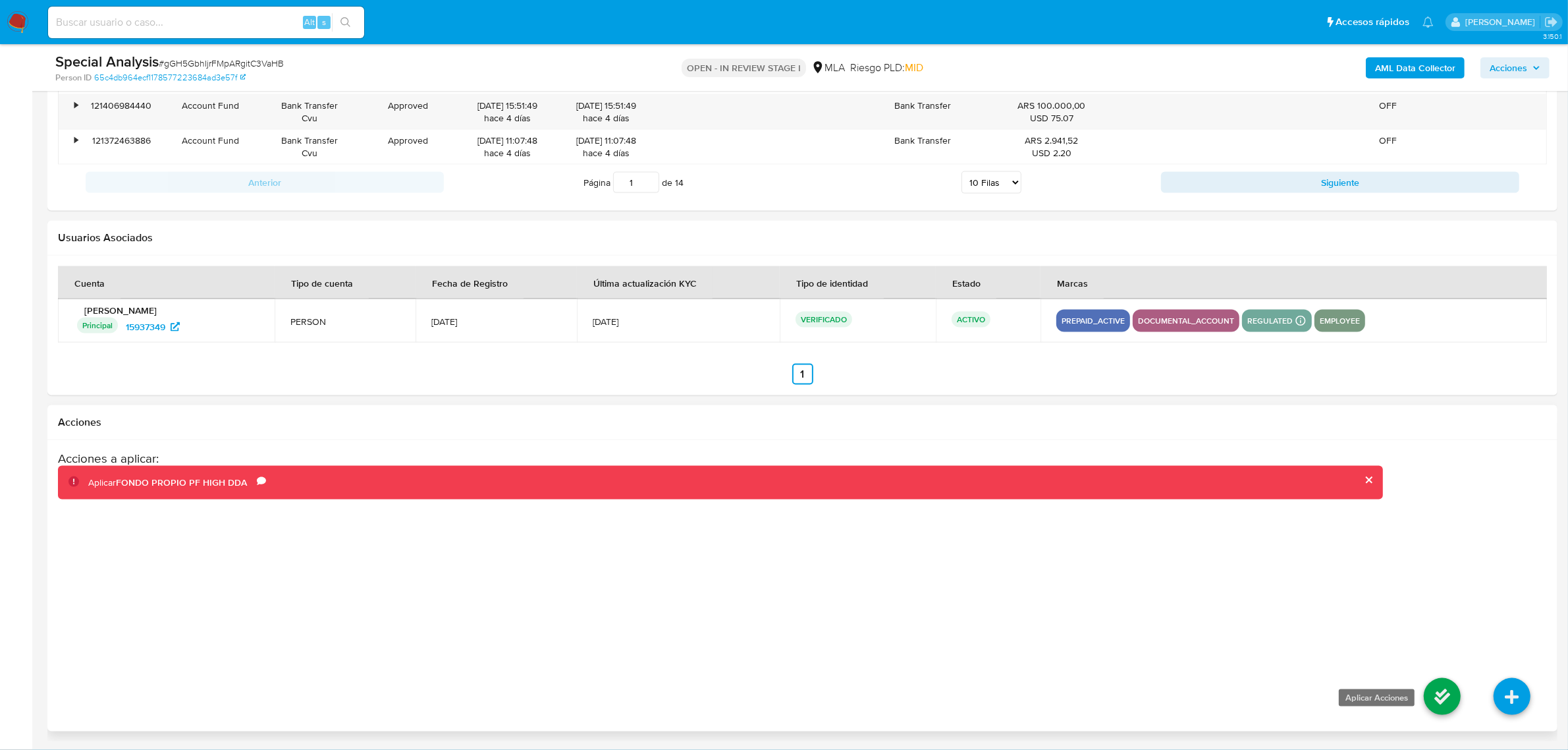
click at [1450, 700] on icon at bounding box center [1442, 697] width 37 height 37
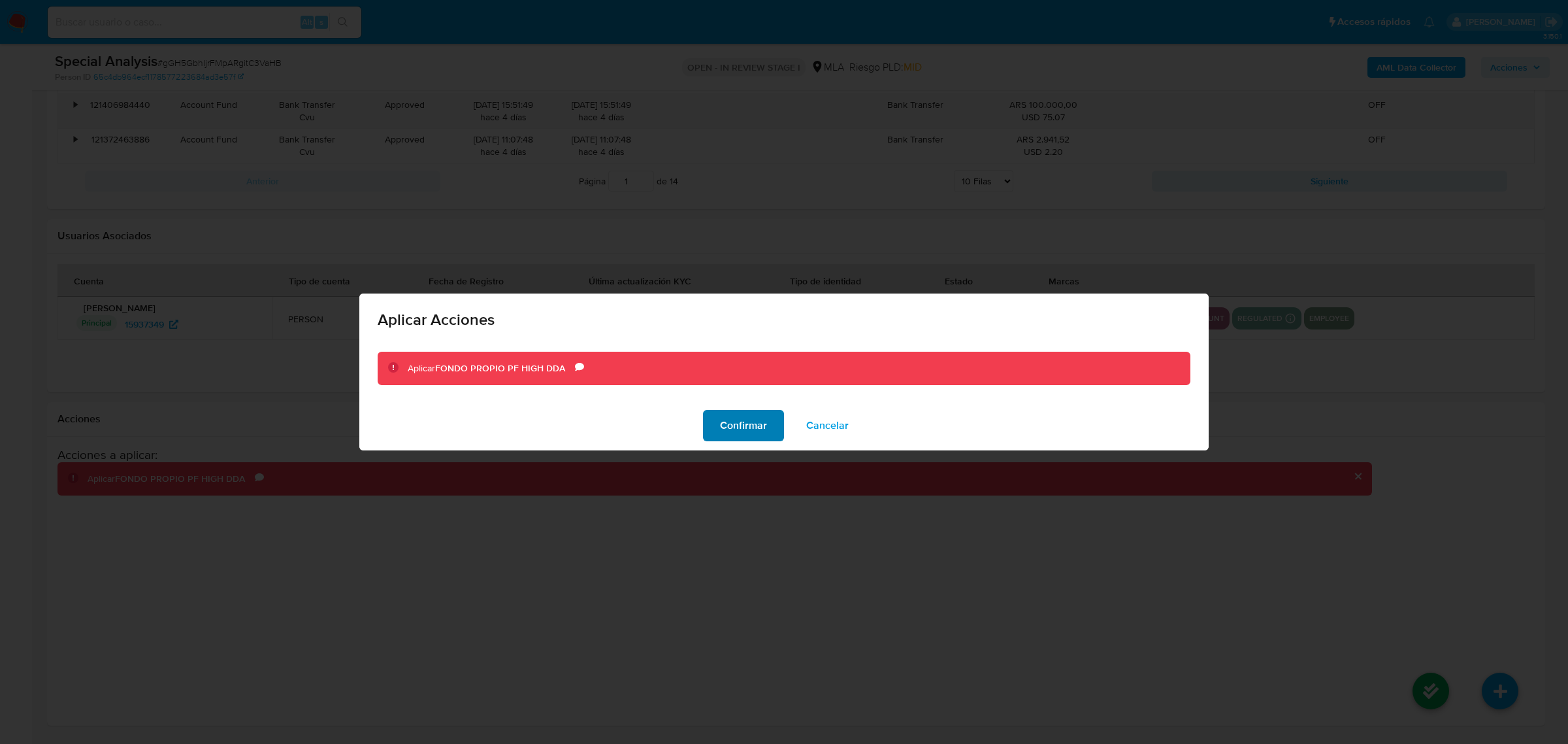
click at [747, 427] on span "Confirmar" at bounding box center [744, 425] width 47 height 29
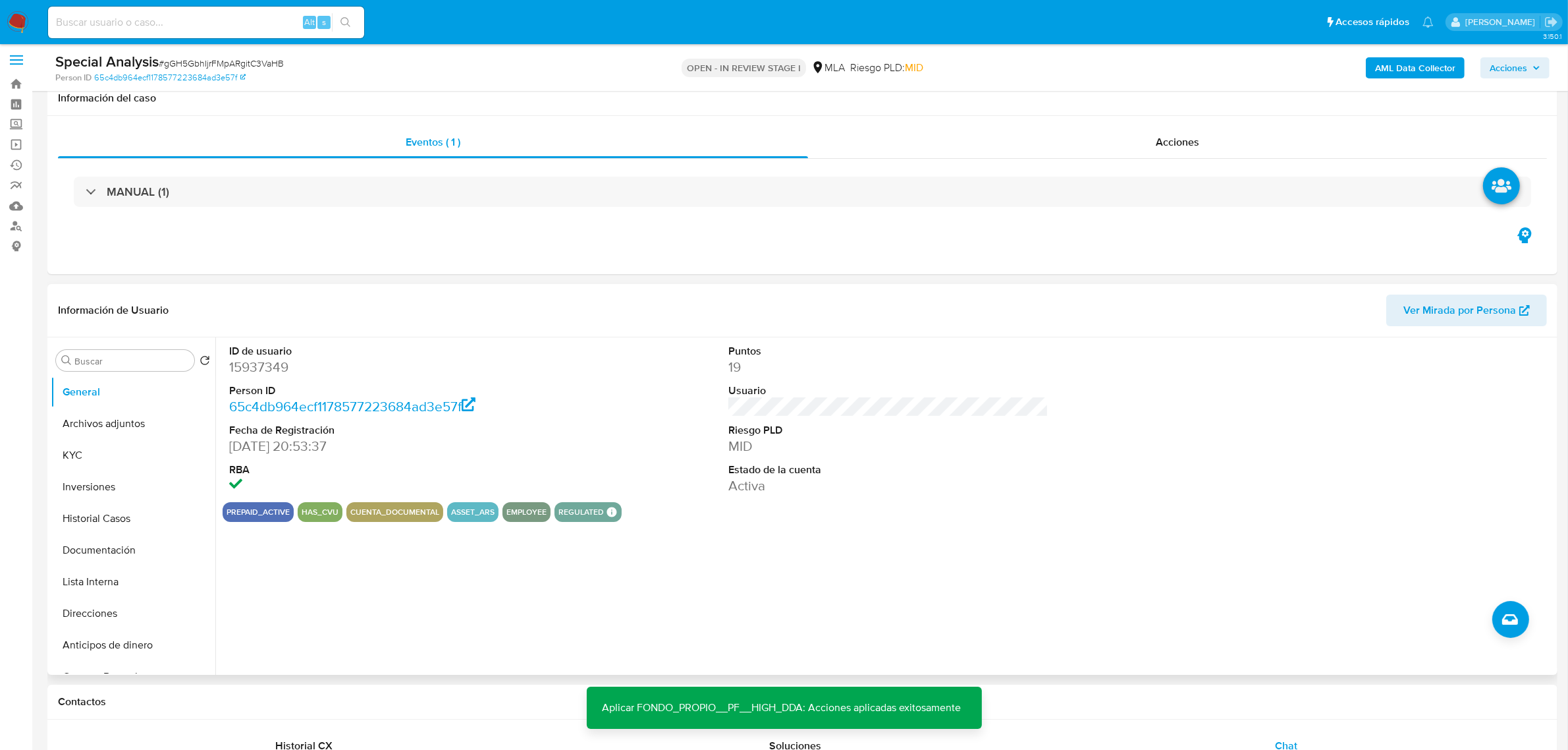
scroll to position [0, 0]
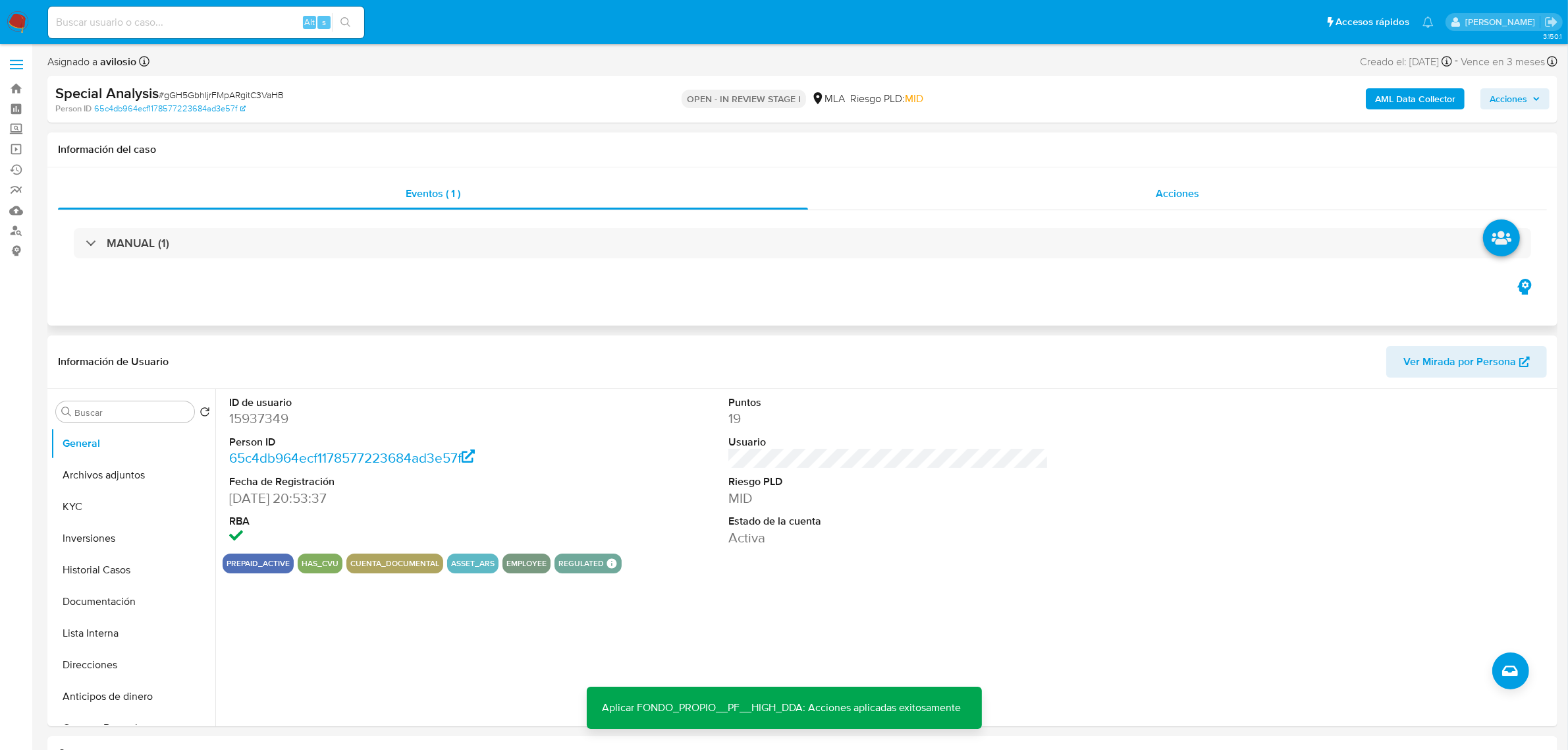
click at [1220, 195] on div "Acciones" at bounding box center [1176, 193] width 738 height 31
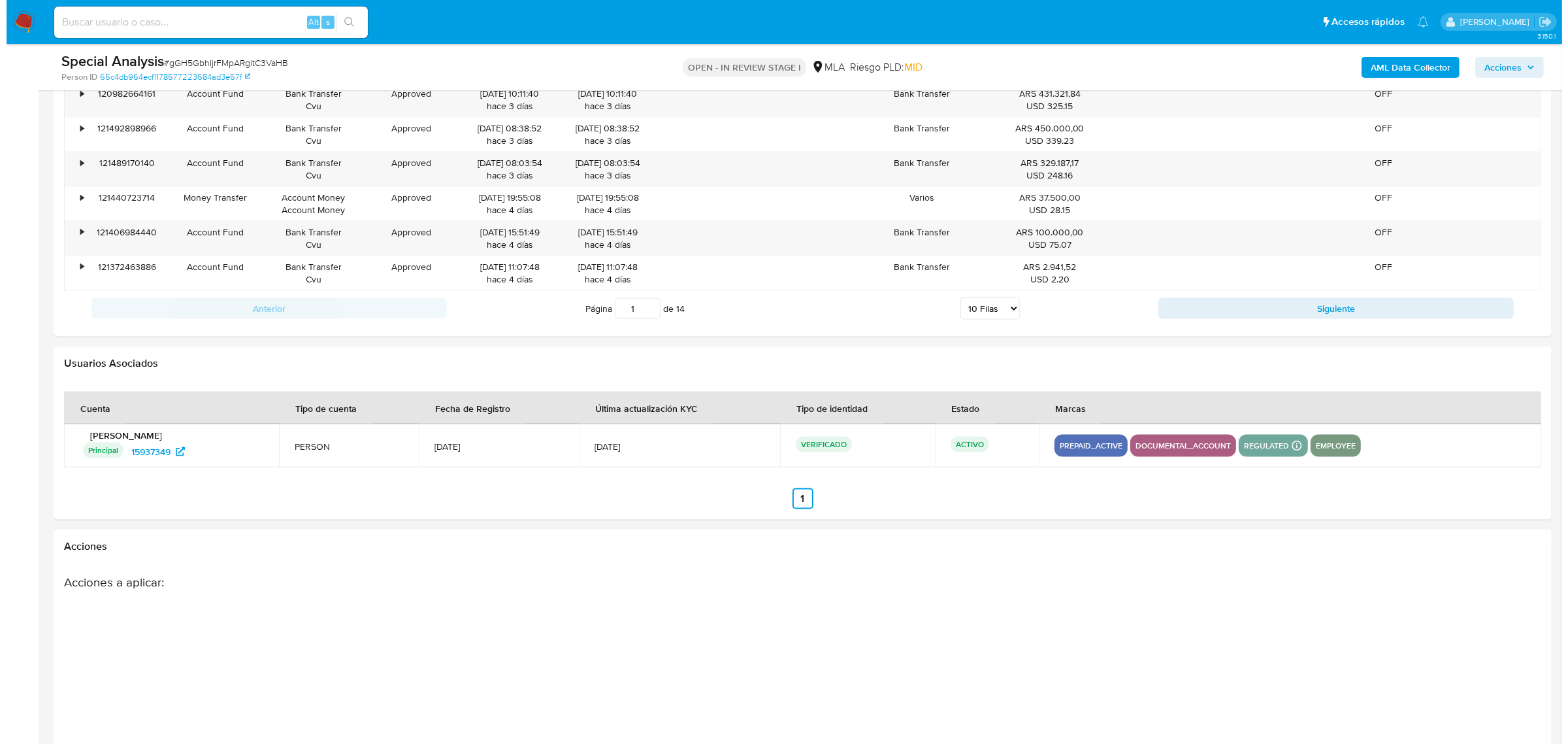
scroll to position [2399, 0]
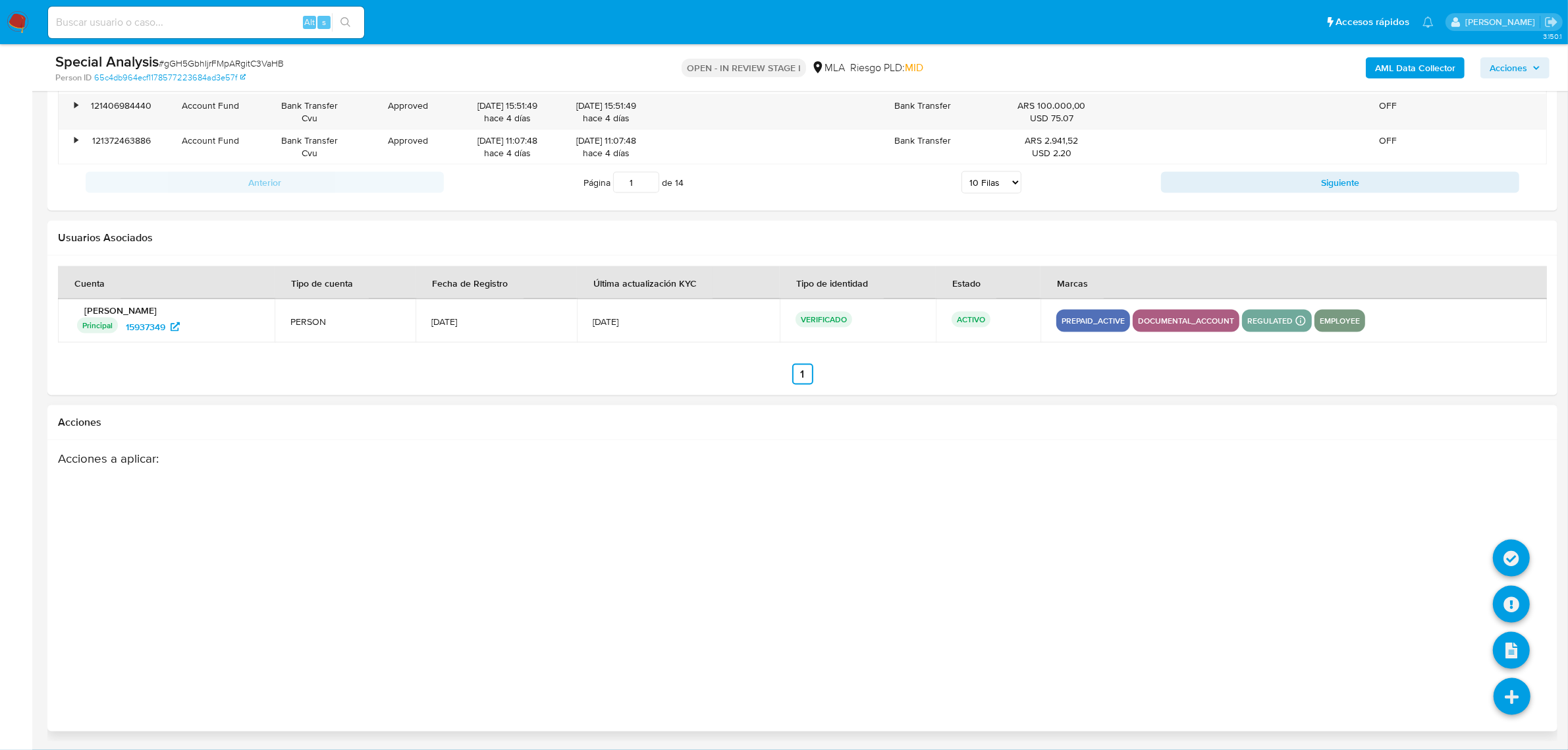
click at [1504, 697] on icon at bounding box center [1512, 697] width 37 height 37
click at [1515, 614] on icon at bounding box center [1511, 604] width 37 height 37
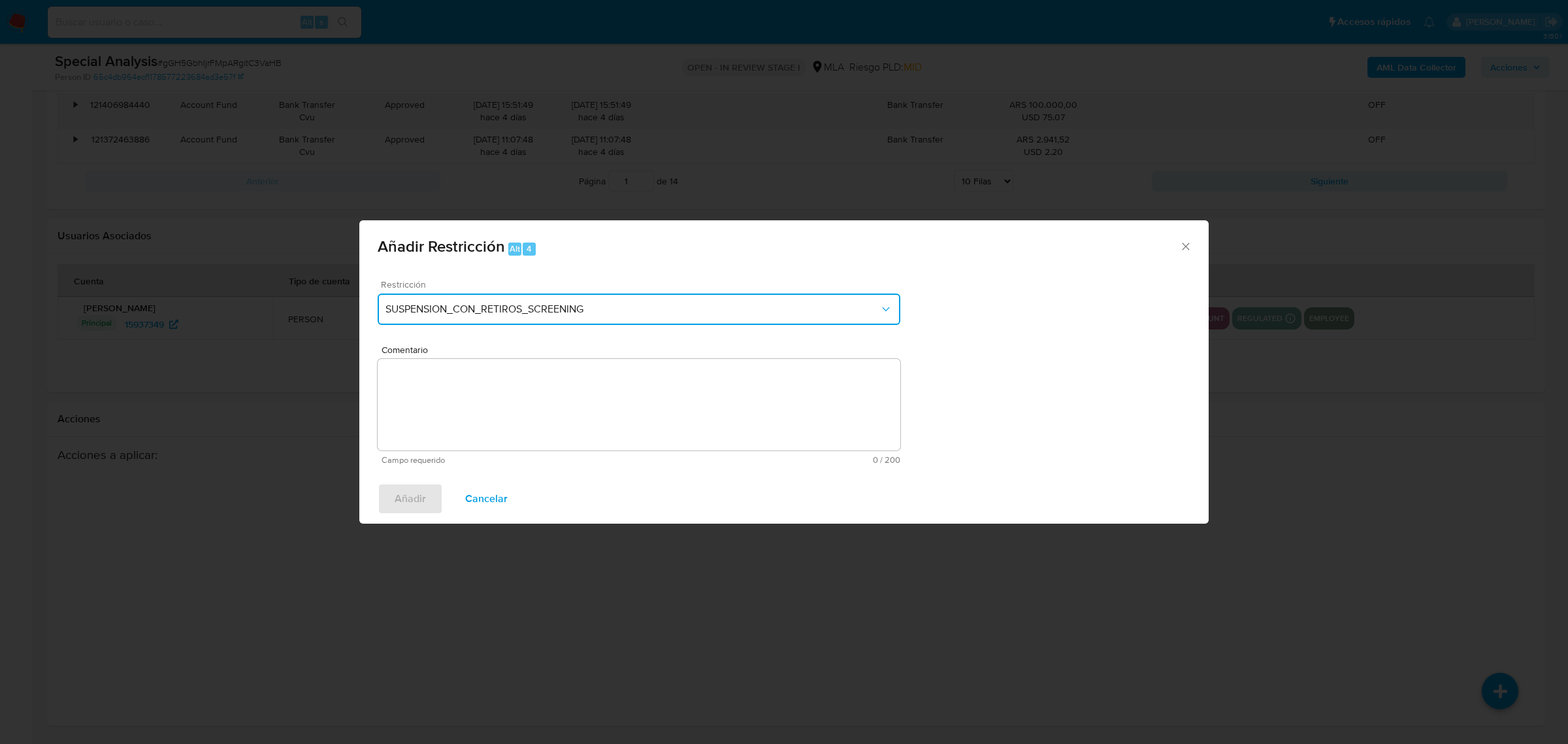
click at [736, 308] on span "SUSPENSION_CON_RETIROS_SCREENING" at bounding box center [632, 309] width 494 height 13
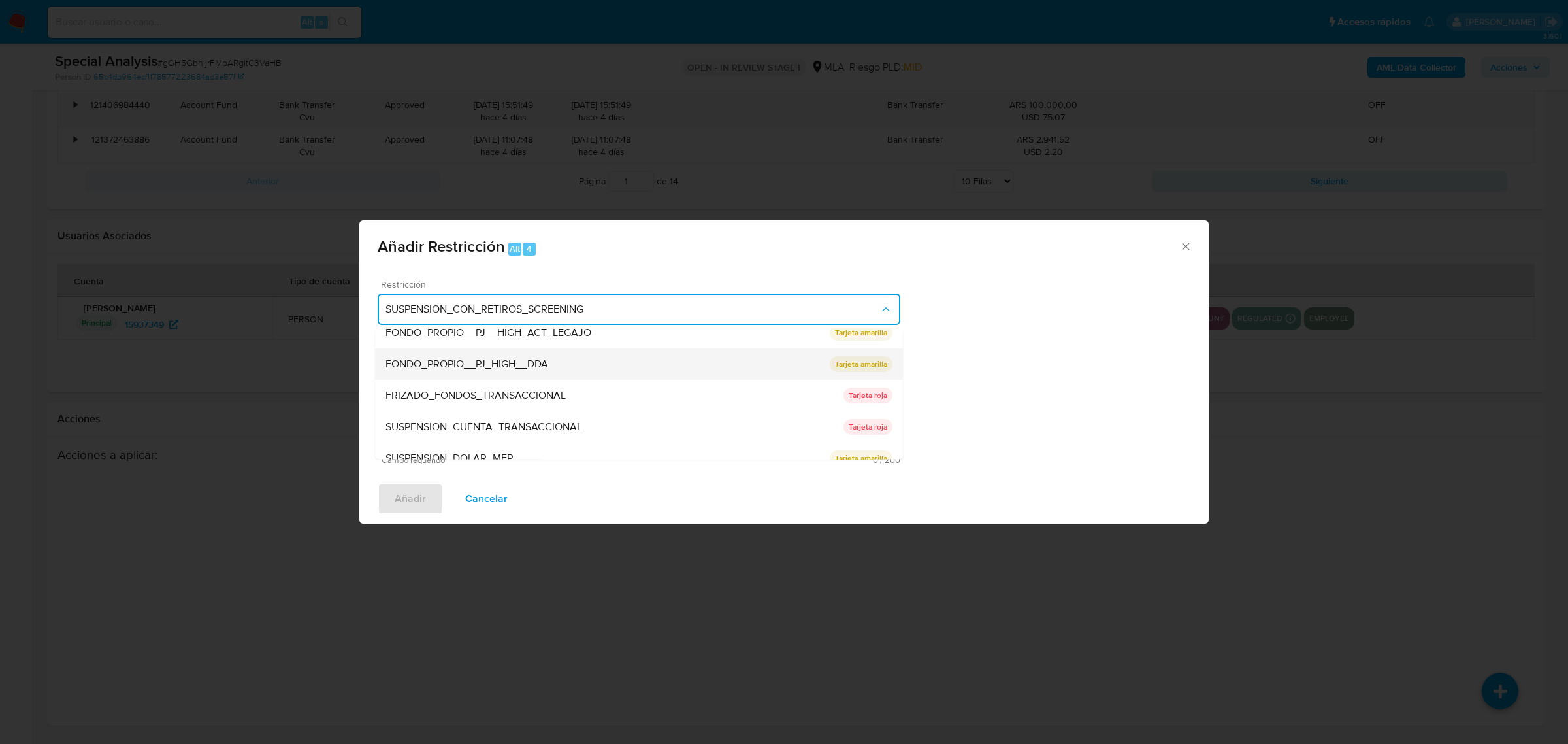
scroll to position [214, 0]
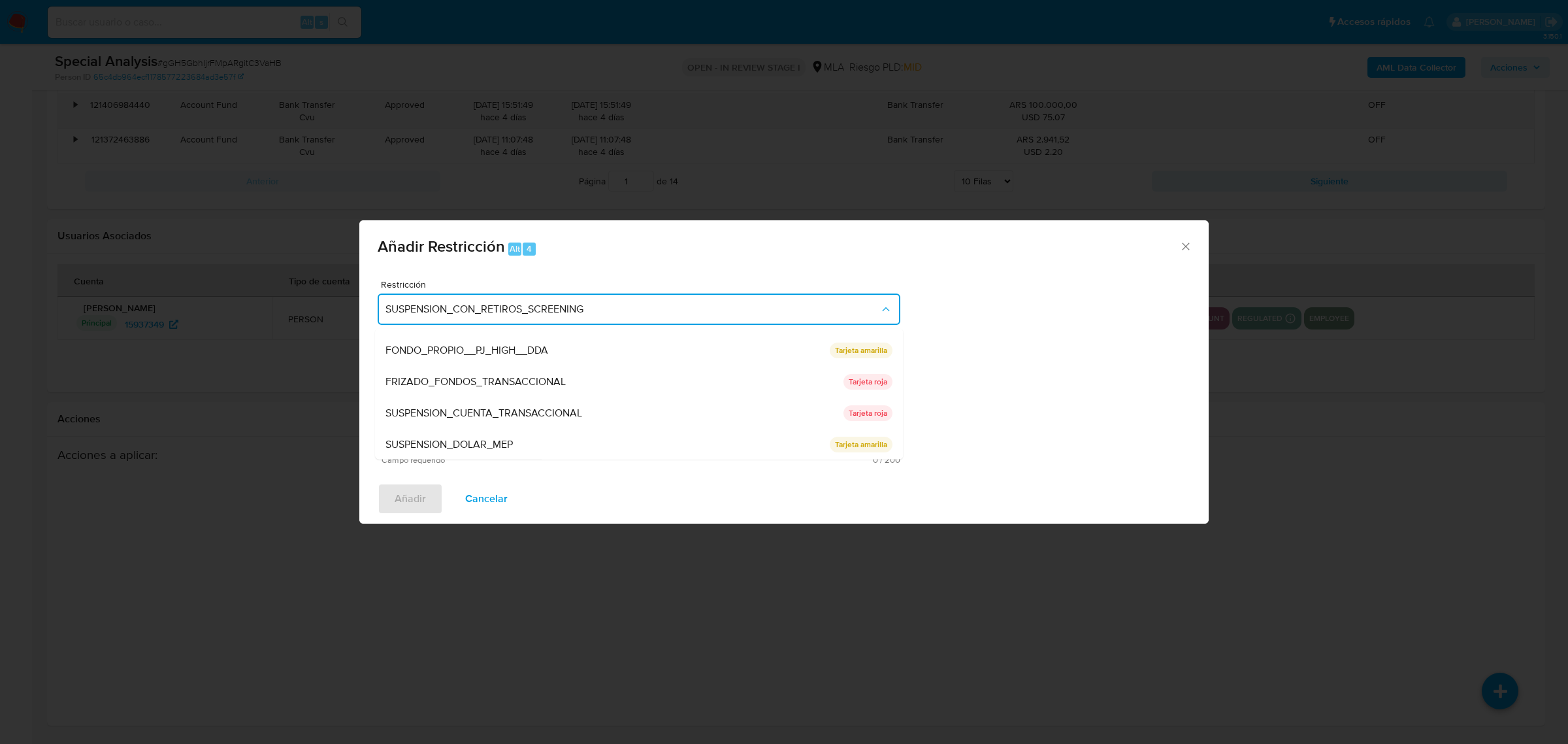
click at [854, 157] on div "Añadir Restricción Alt 4 Restricción SUSPENSION_CON_RETIROS_SCREENING SUSPENSIO…" at bounding box center [784, 372] width 1568 height 744
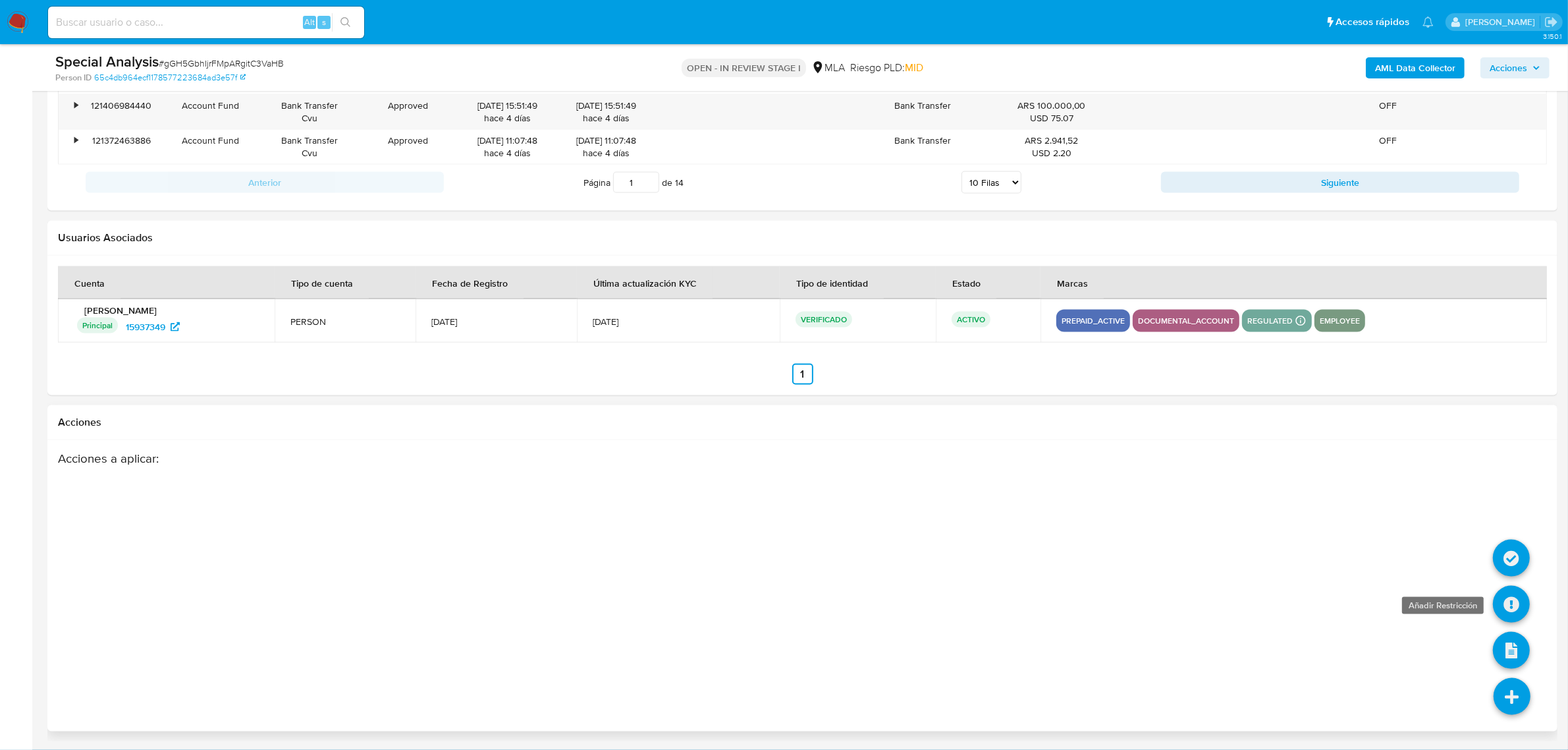
click at [1525, 610] on icon at bounding box center [1511, 604] width 37 height 37
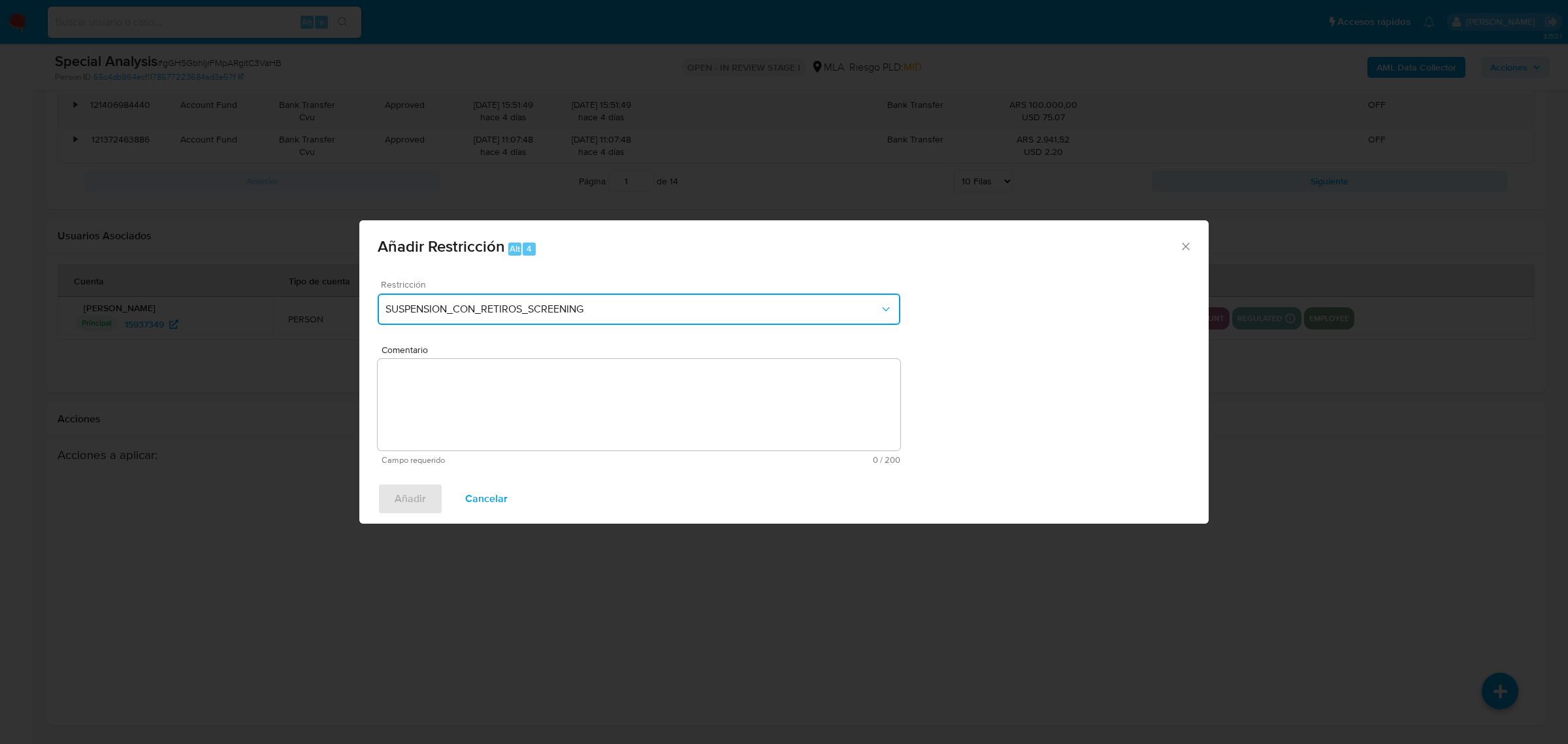
click at [840, 308] on span "SUSPENSION_CON_RETIROS_SCREENING" at bounding box center [632, 309] width 494 height 13
click at [1060, 356] on div "Restricción SUSPENSION_CON_RETIROS_SCREENING Comentario Campo requerido 0 / 200…" at bounding box center [784, 372] width 850 height 204
click at [1184, 252] on icon "Cerrar ventana" at bounding box center [1186, 246] width 13 height 13
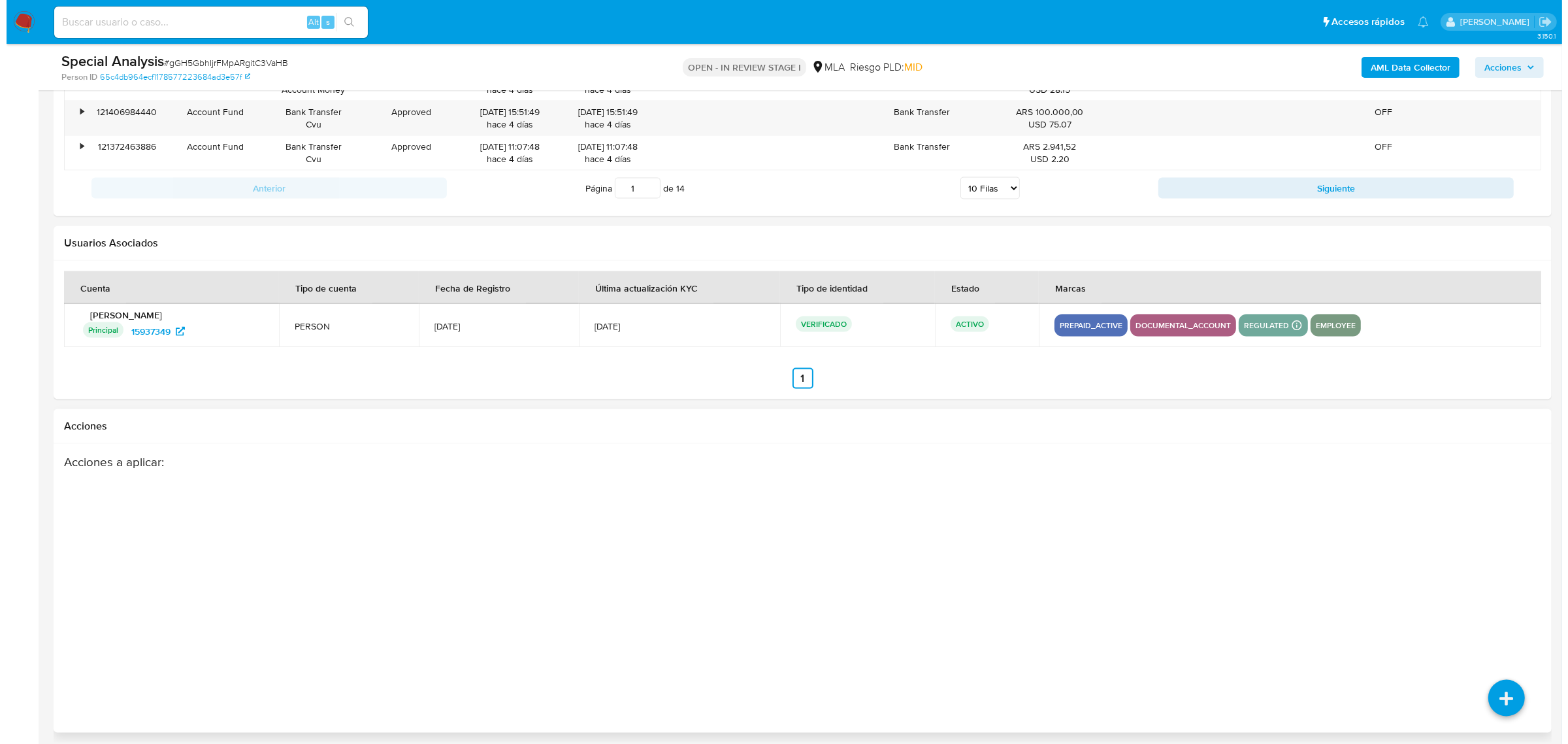
scroll to position [2399, 0]
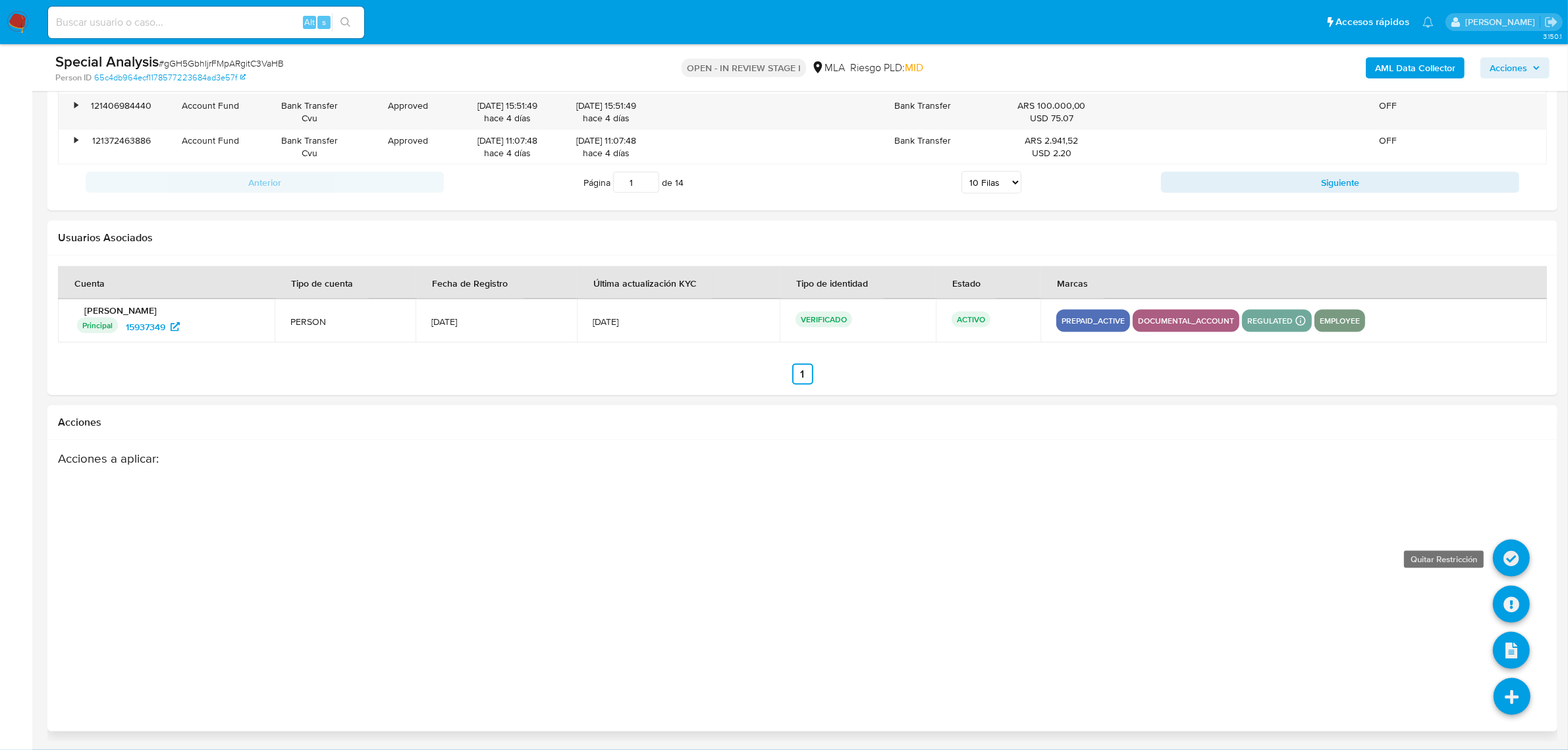
click at [1513, 554] on icon at bounding box center [1511, 558] width 37 height 37
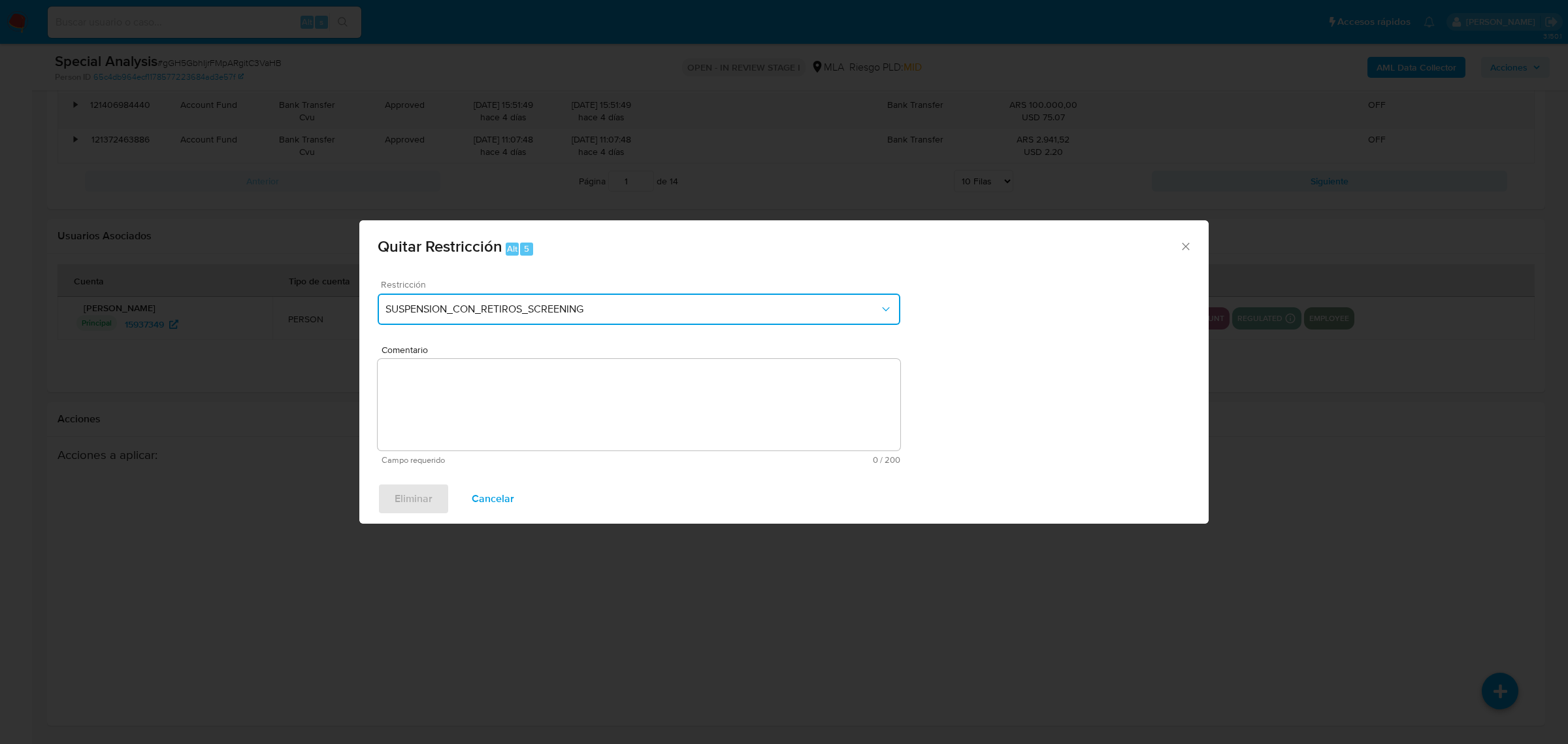
click at [847, 312] on span "SUSPENSION_CON_RETIROS_SCREENING" at bounding box center [632, 309] width 494 height 13
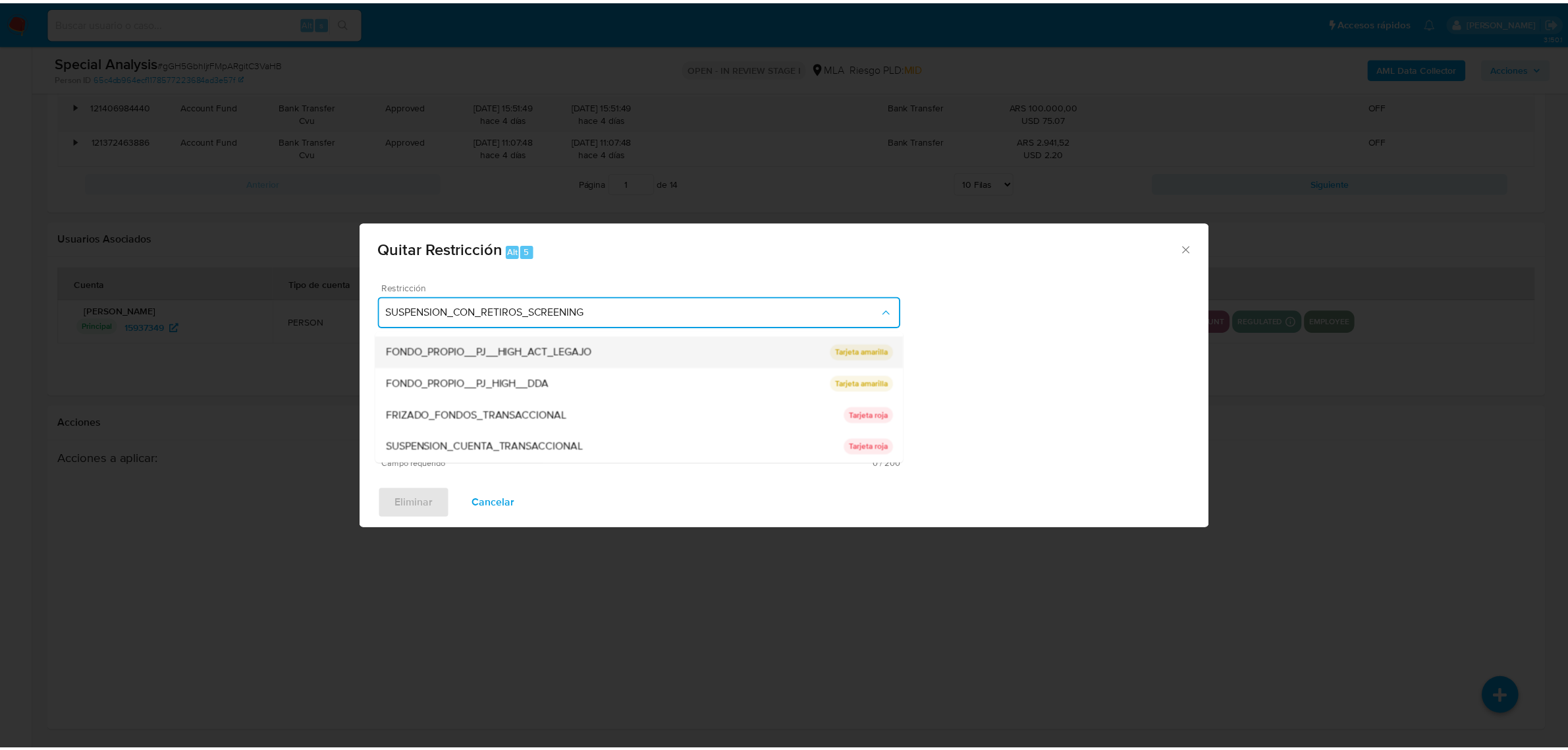
scroll to position [133, 0]
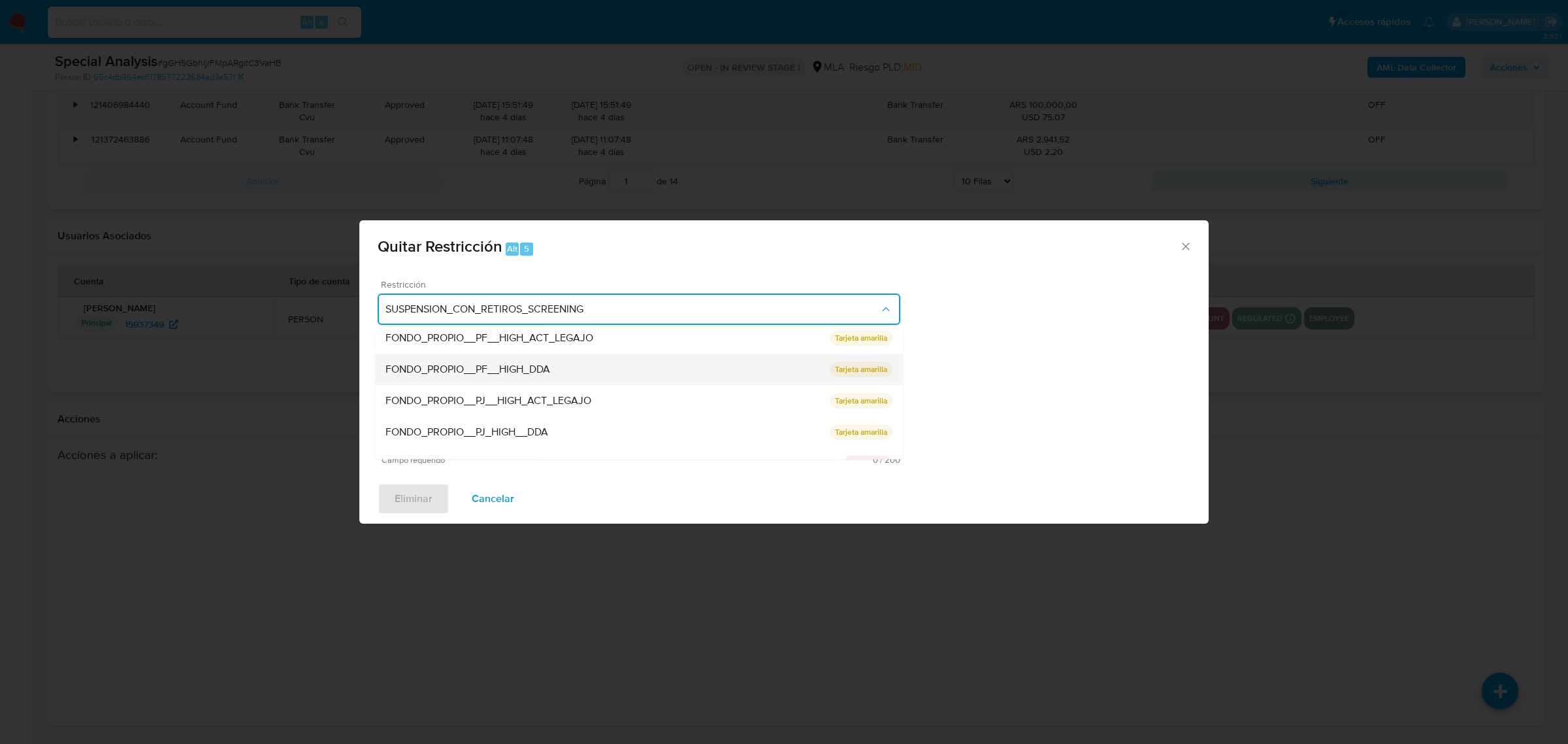
click at [811, 374] on div "FONDO_PROPIO__PF__HIGH_DDA" at bounding box center [607, 369] width 444 height 31
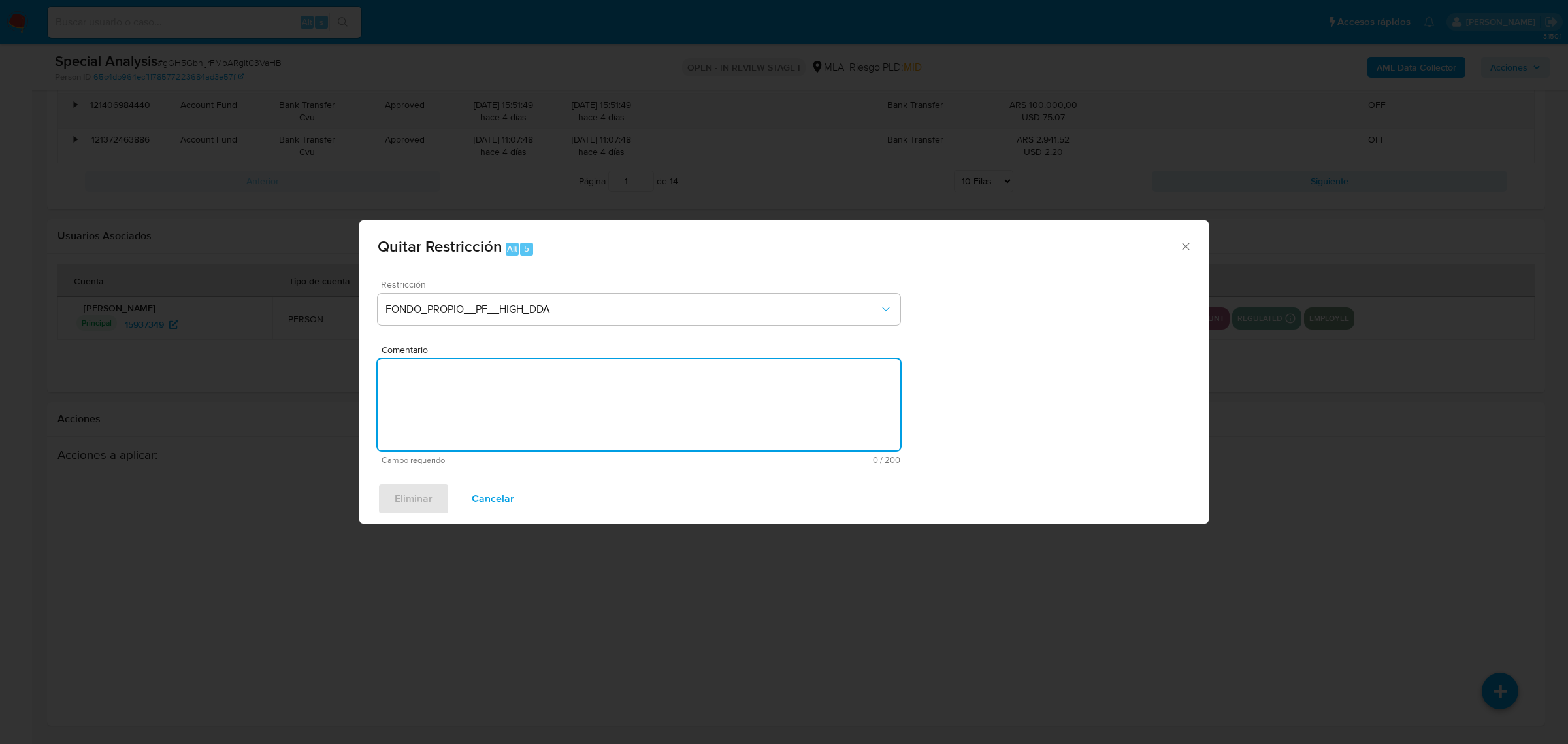
click at [735, 395] on div "Comentario Campo requerido 0 / 200 200 caracteres restantes" at bounding box center [639, 404] width 523 height 120
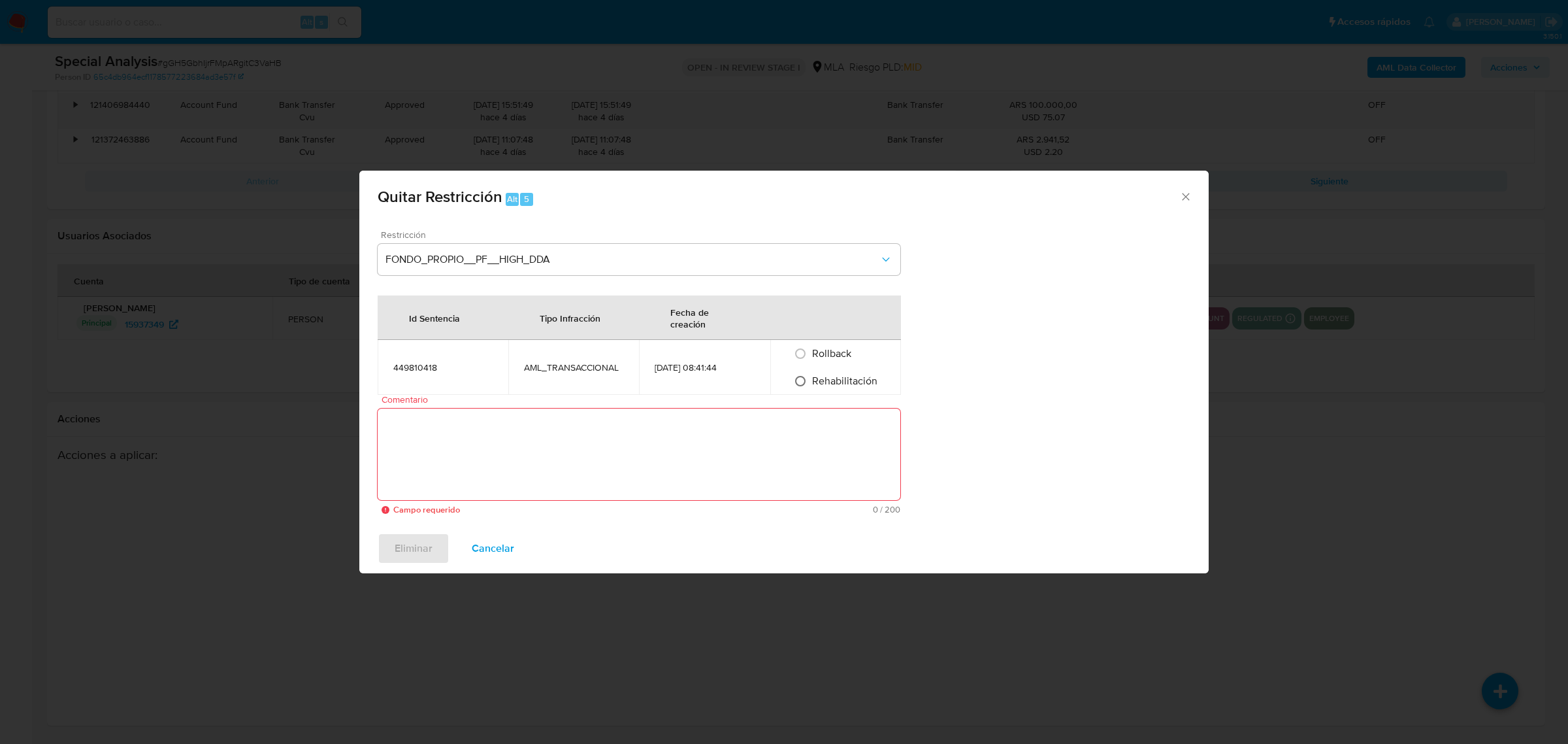
click at [798, 384] on input "Rehabilitación" at bounding box center [800, 381] width 21 height 21
radio input "true"
click at [773, 418] on textarea "Comentario" at bounding box center [639, 454] width 523 height 91
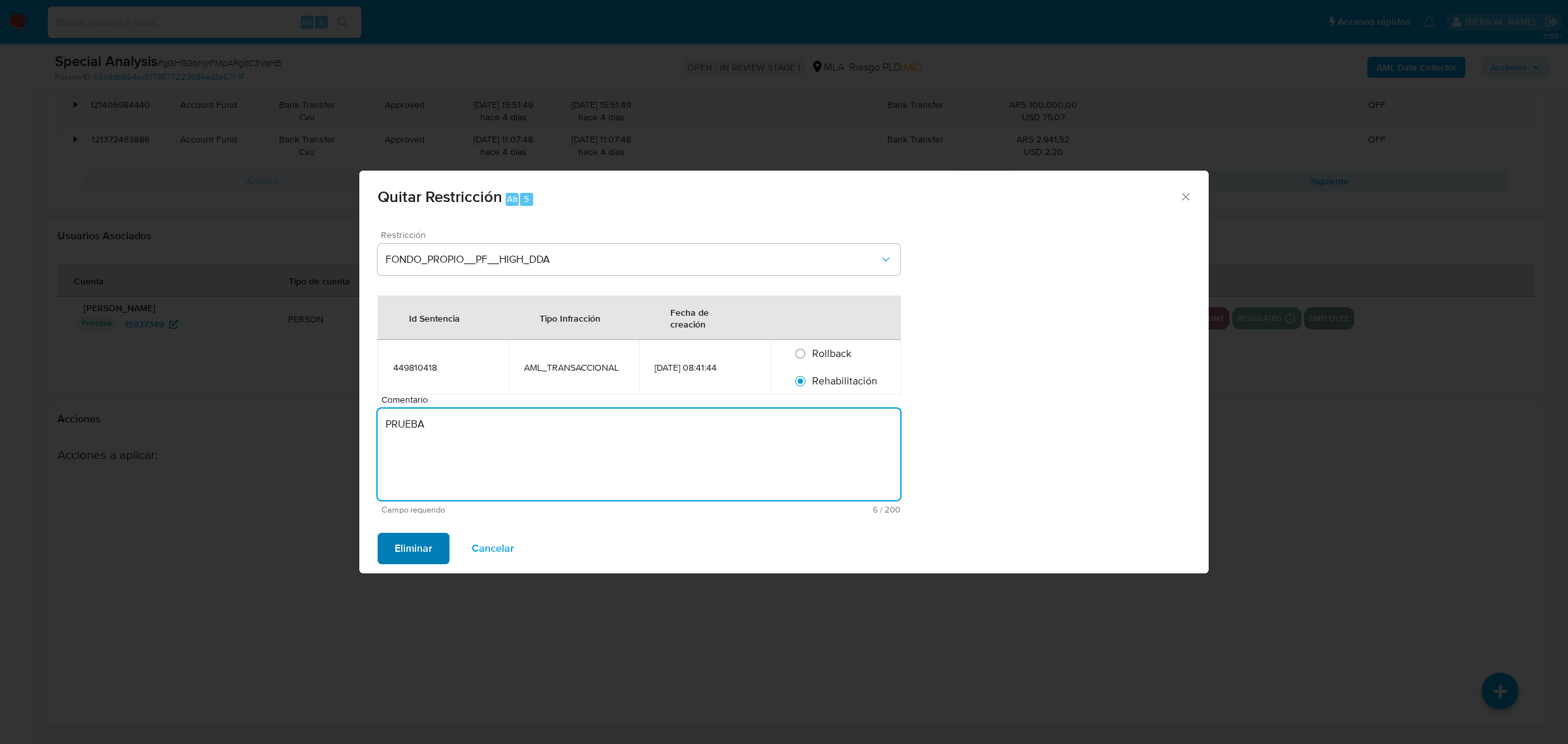
type textarea "PRUEBA"
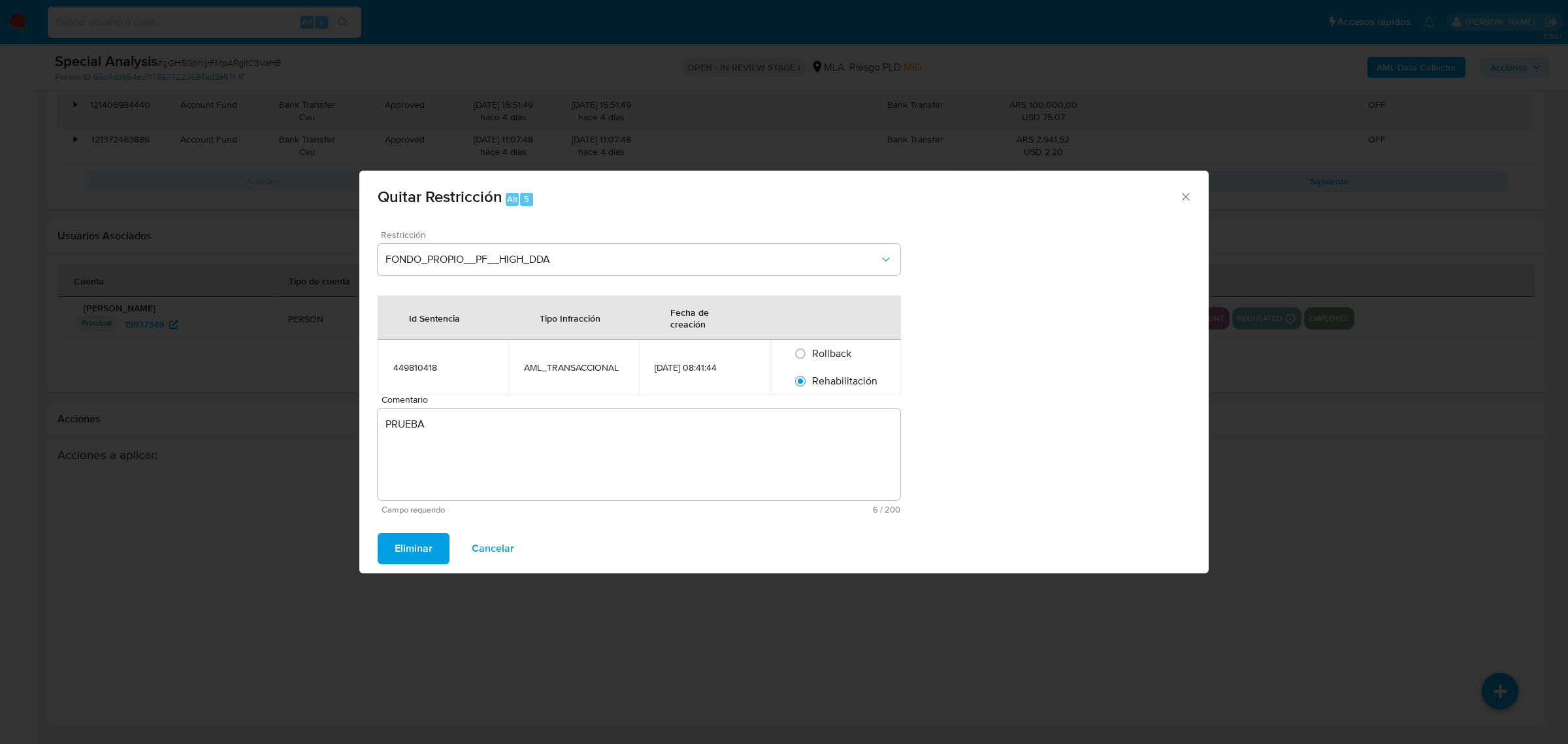
click at [410, 553] on span "Eliminar" at bounding box center [413, 549] width 38 height 29
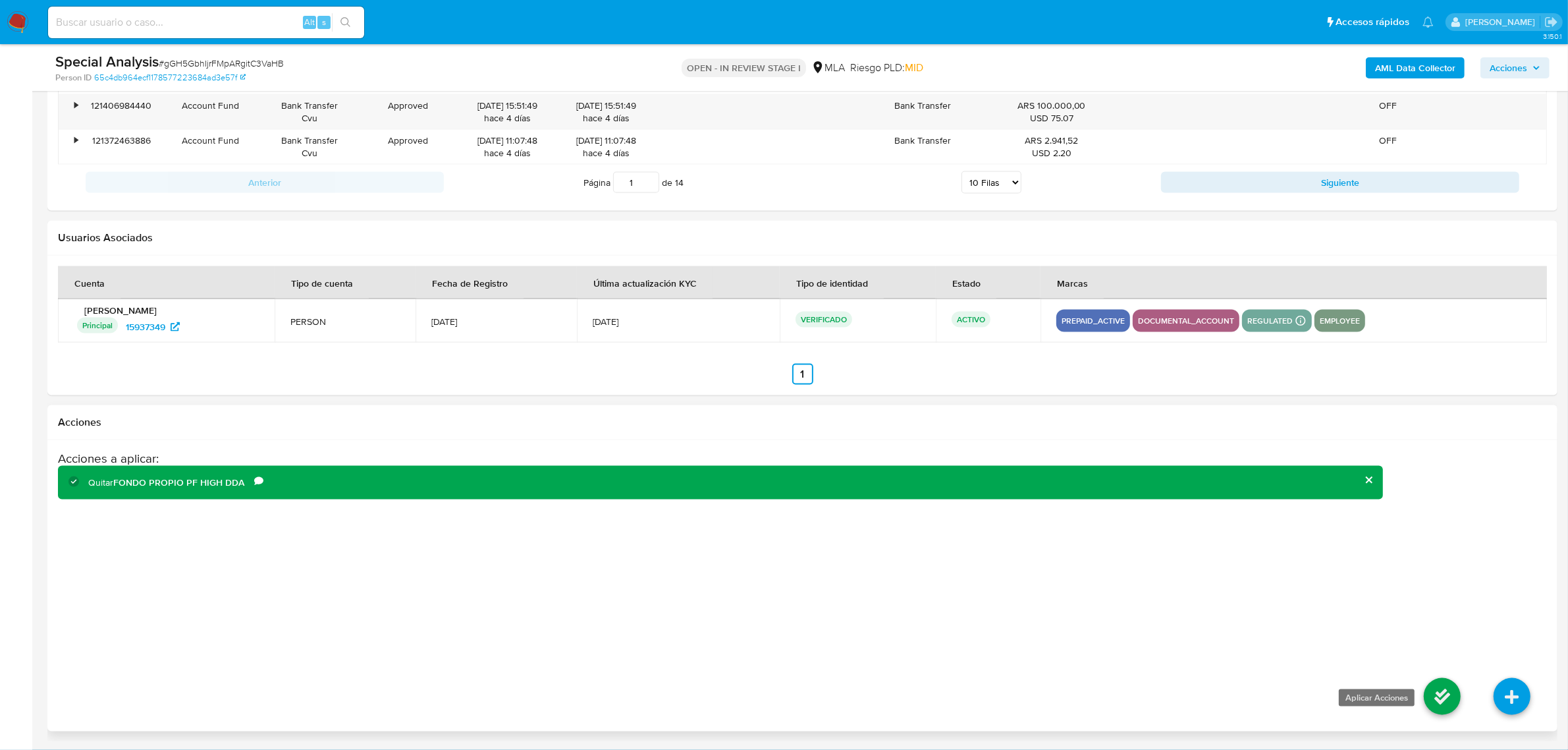
click at [1432, 705] on icon at bounding box center [1442, 697] width 37 height 37
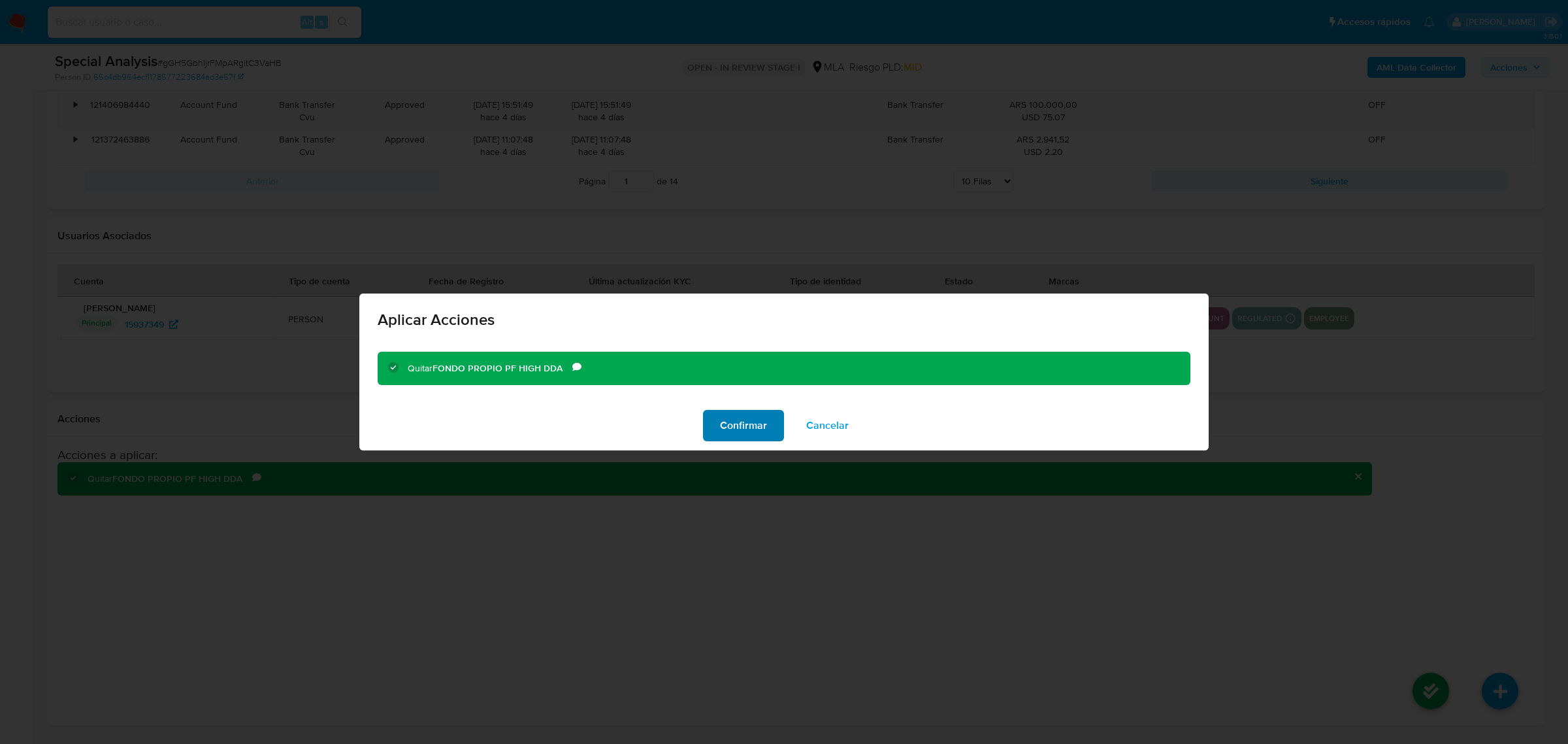
click at [735, 430] on span "Confirmar" at bounding box center [744, 425] width 47 height 29
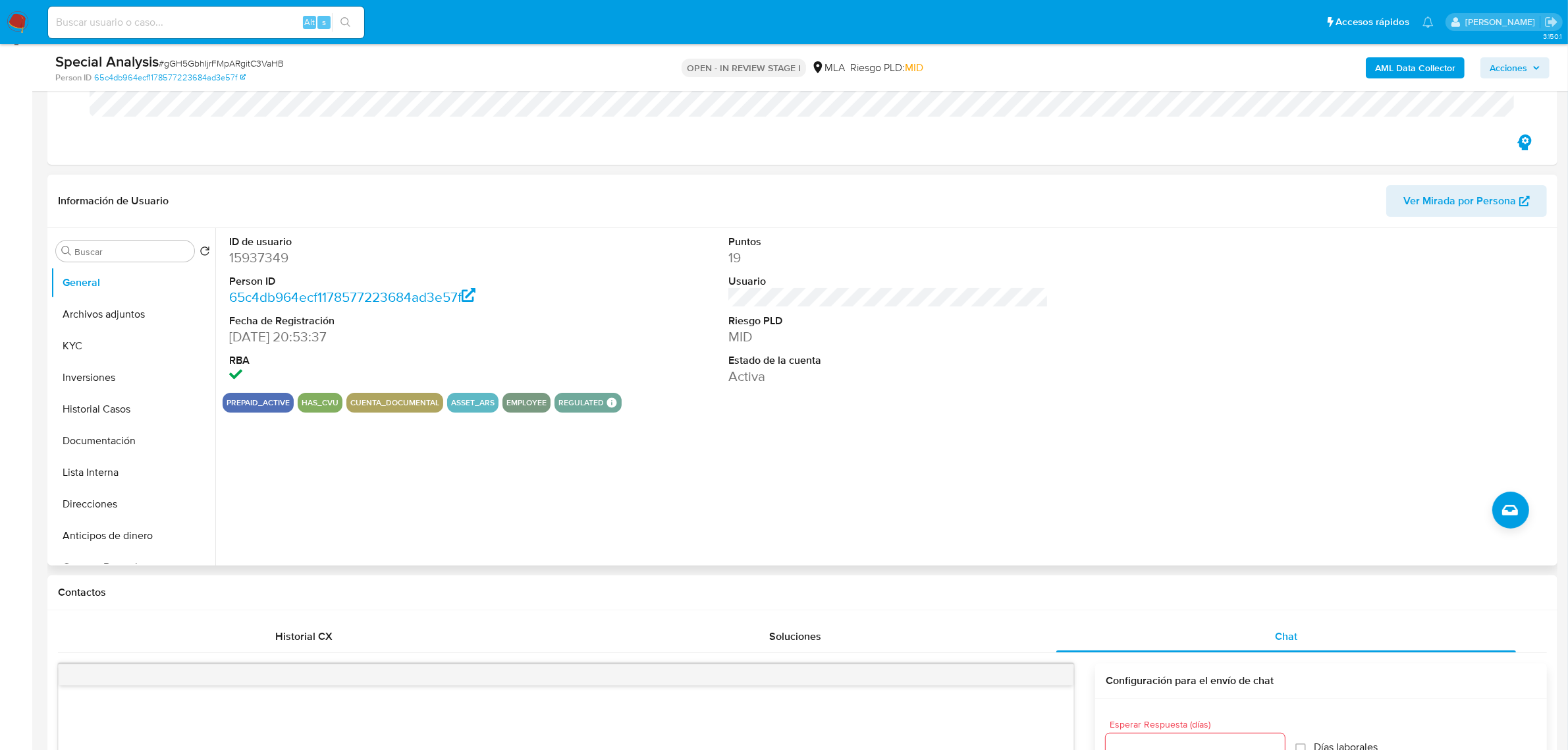
scroll to position [0, 0]
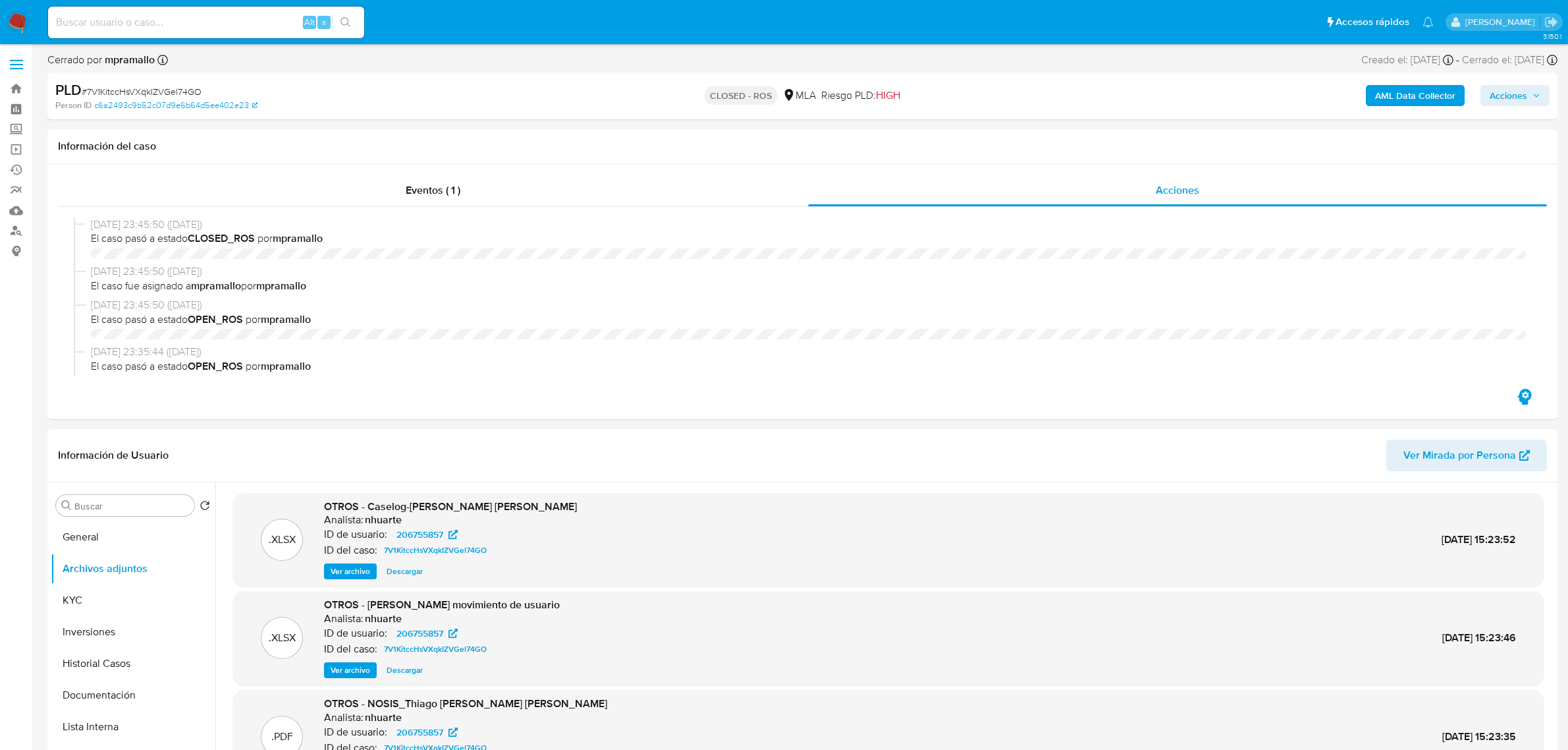
select select "10"
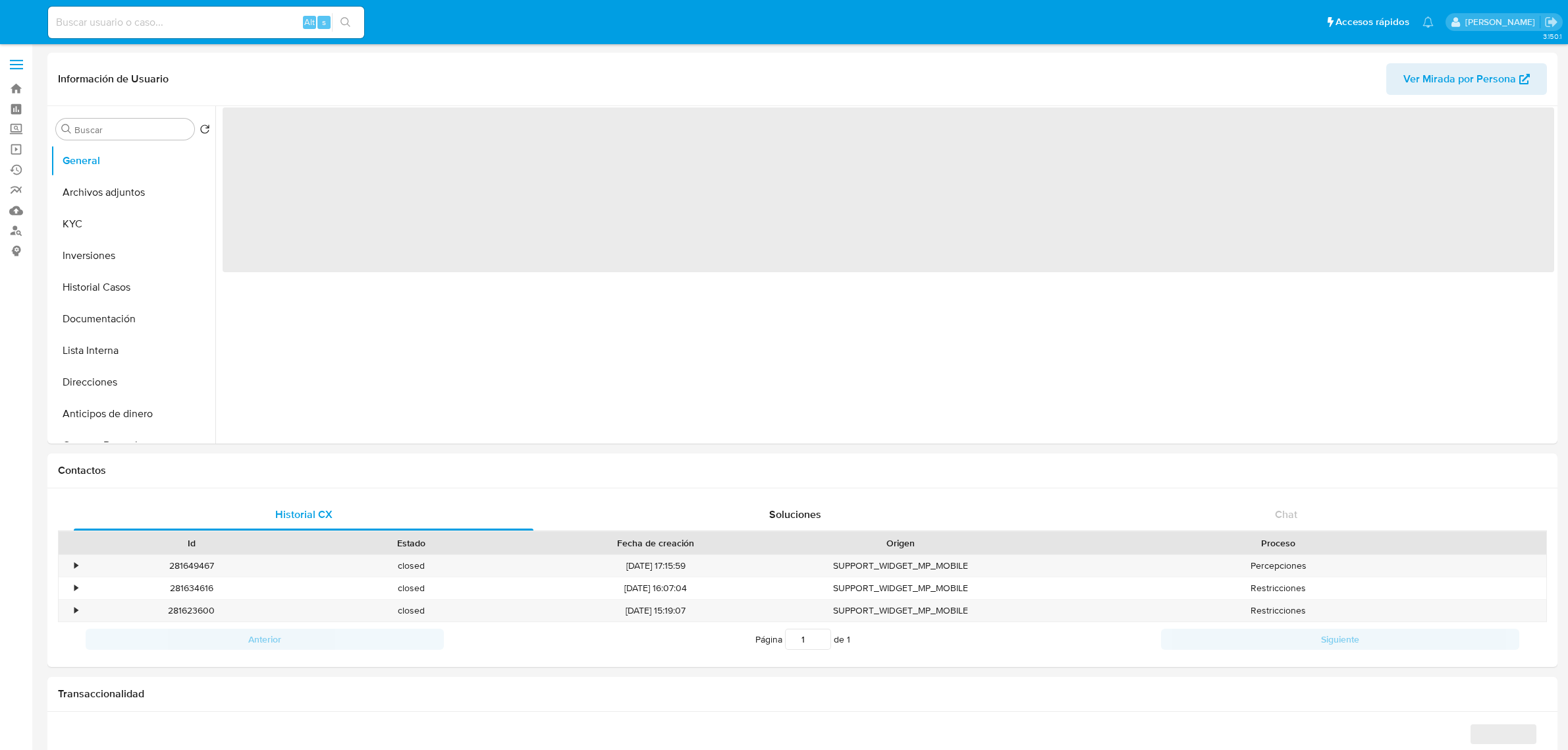
select select "10"
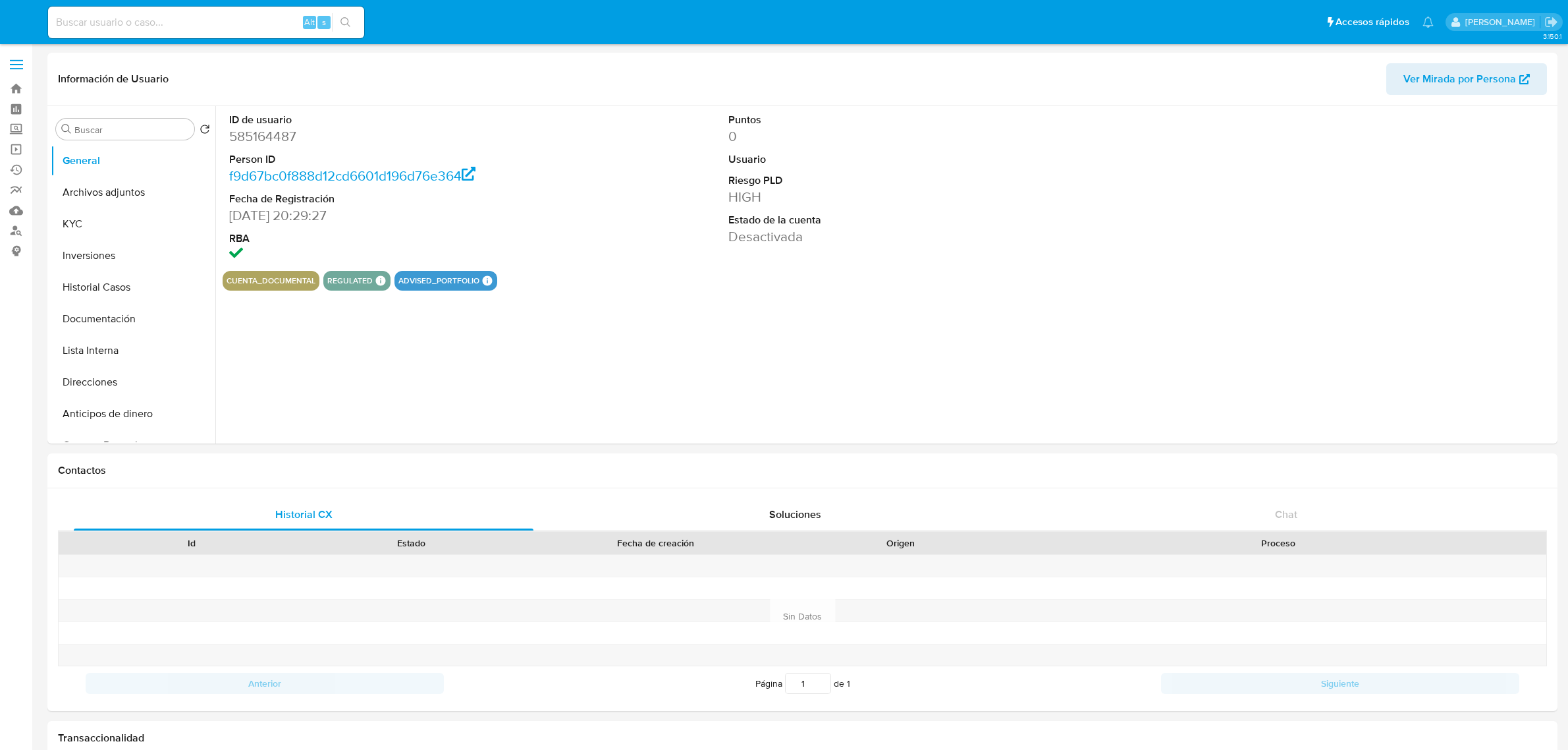
select select "10"
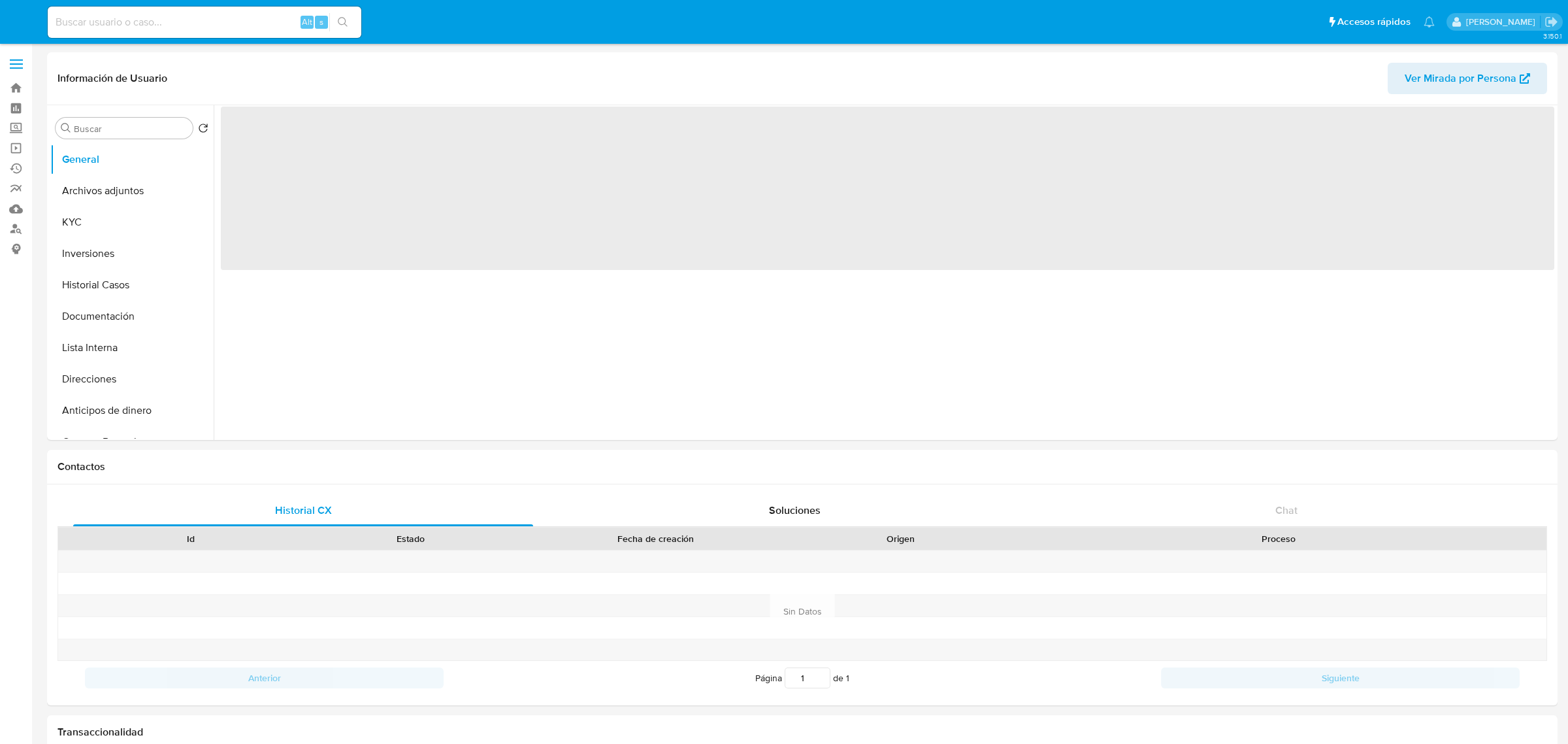
select select "10"
